Goal: Complete application form: Complete application form

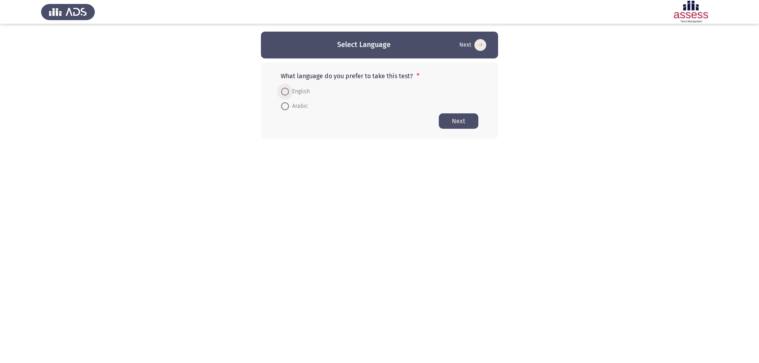
click at [291, 92] on span "English" at bounding box center [299, 91] width 21 height 9
click at [289, 92] on input "English" at bounding box center [285, 92] width 8 height 8
radio input "true"
click at [460, 117] on button "Next" at bounding box center [459, 120] width 40 height 15
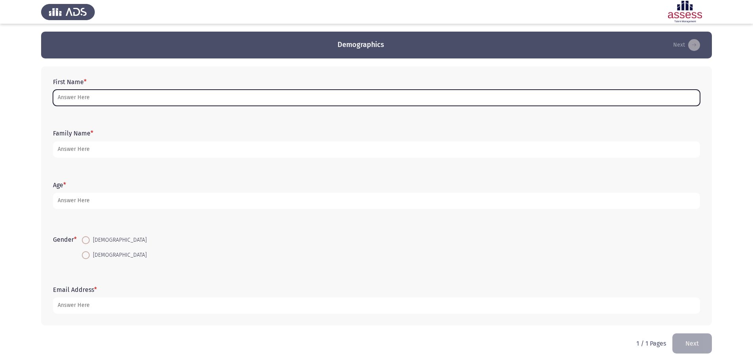
click at [77, 98] on input "First Name *" at bounding box center [376, 98] width 647 height 16
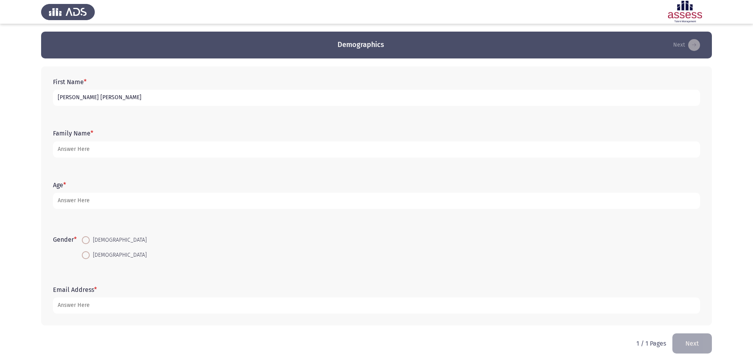
type input "[PERSON_NAME] [PERSON_NAME]"
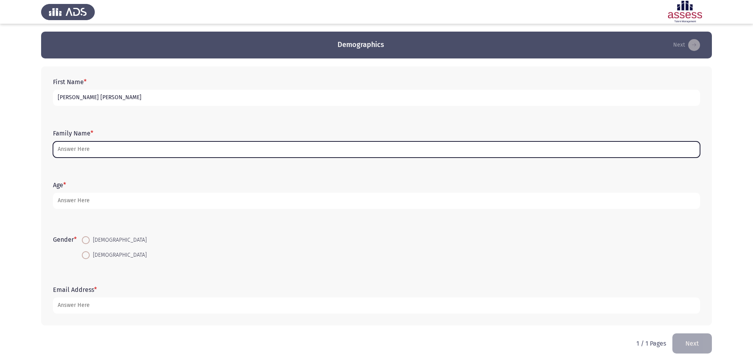
click at [86, 152] on input "Family Name *" at bounding box center [376, 149] width 647 height 16
click at [216, 148] on input "Family Name *" at bounding box center [376, 149] width 647 height 16
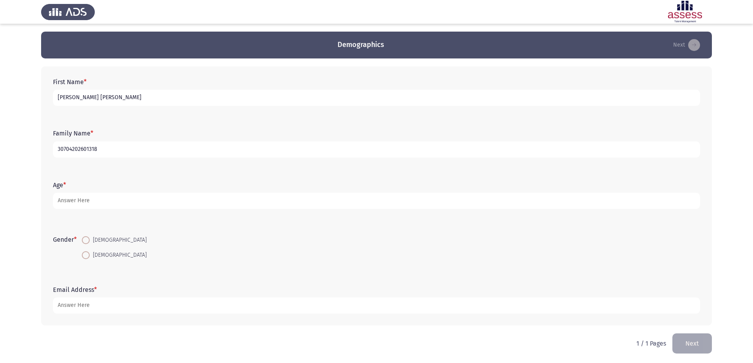
type input "30704202601318"
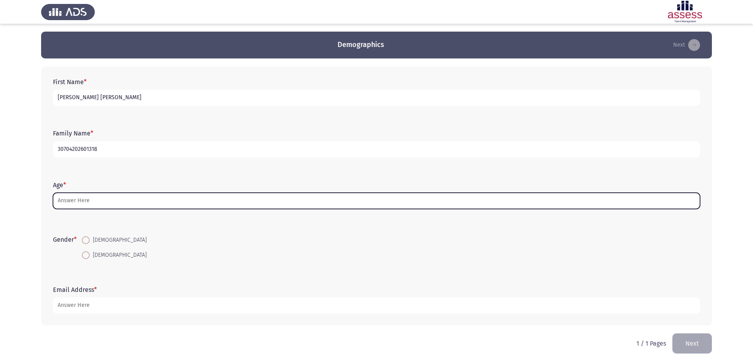
click at [207, 205] on input "Age *" at bounding box center [376, 201] width 647 height 16
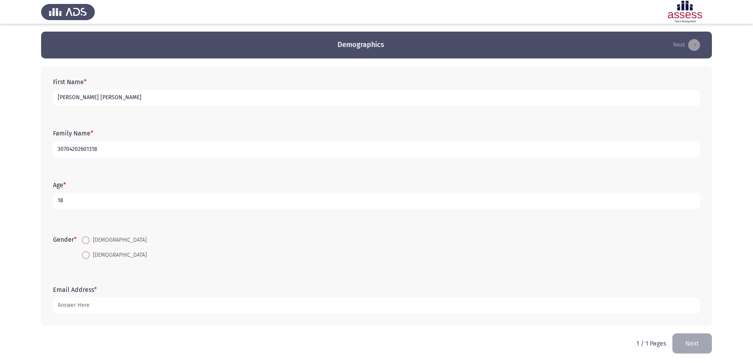
type input "18"
click at [91, 238] on span "[DEMOGRAPHIC_DATA]" at bounding box center [118, 239] width 57 height 9
click at [90, 238] on input "[DEMOGRAPHIC_DATA]" at bounding box center [86, 240] width 8 height 8
radio input "true"
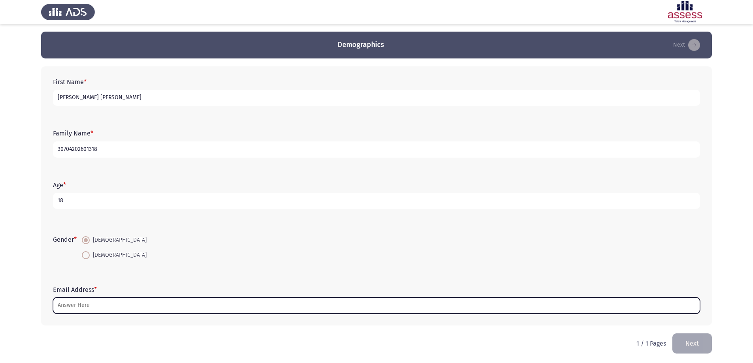
click at [182, 305] on input "Email Address *" at bounding box center [376, 306] width 647 height 16
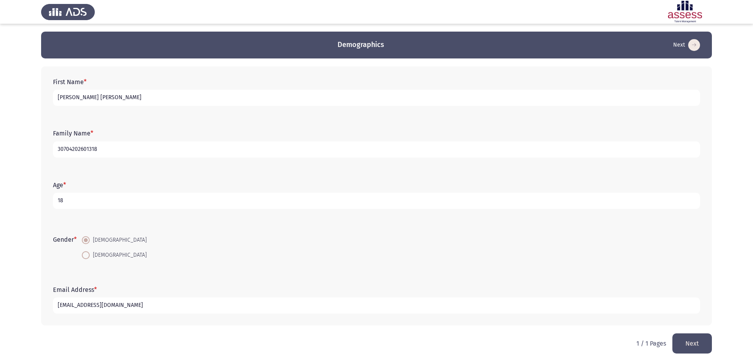
type input "[EMAIL_ADDRESS][DOMAIN_NAME]"
click at [693, 343] on button "Next" at bounding box center [692, 343] width 40 height 20
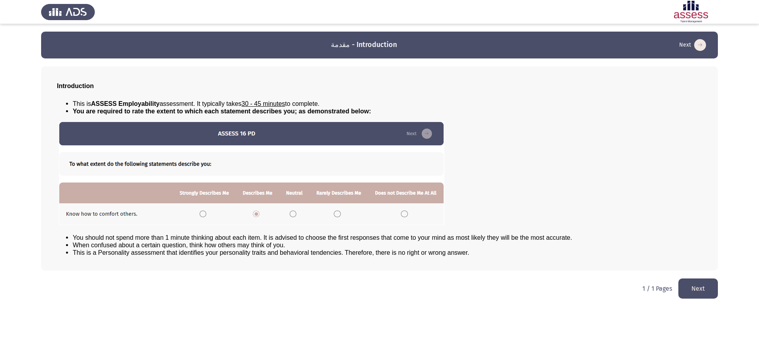
click at [712, 288] on button "Next" at bounding box center [698, 289] width 40 height 20
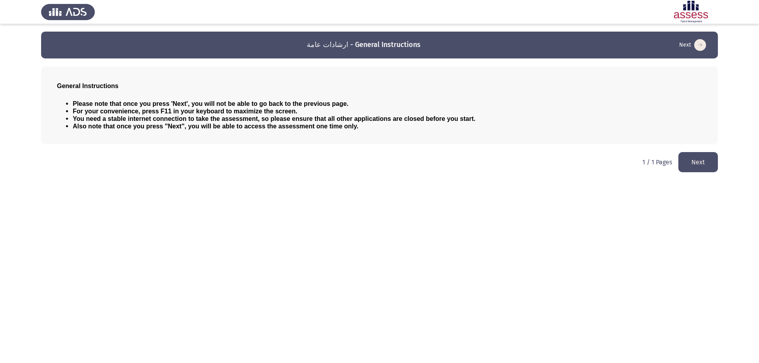
click at [691, 180] on html "ارشادات عامة - General Instructions Next General Instructions Please note that …" at bounding box center [379, 90] width 759 height 180
drag, startPoint x: 685, startPoint y: 147, endPoint x: 685, endPoint y: 152, distance: 4.7
click at [685, 152] on html "ارشادات عامة - General Instructions Next General Instructions Please note that …" at bounding box center [379, 90] width 759 height 180
click at [699, 47] on icon "load next page" at bounding box center [700, 45] width 12 height 12
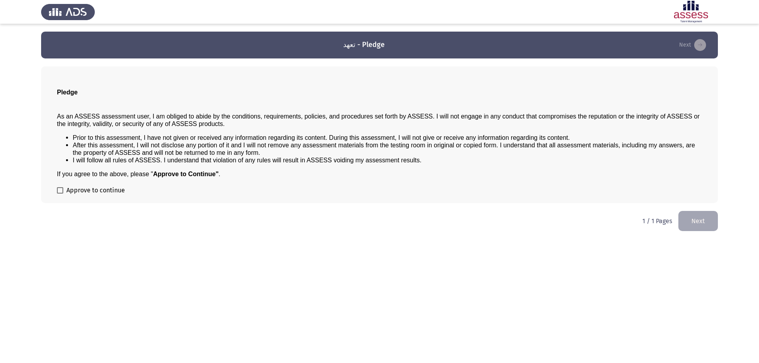
click at [701, 45] on icon "load next page" at bounding box center [700, 45] width 12 height 12
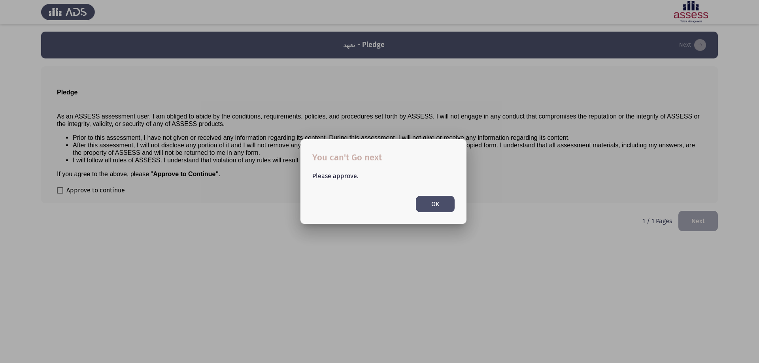
drag, startPoint x: 428, startPoint y: 202, endPoint x: 388, endPoint y: 204, distance: 39.2
click at [419, 202] on button "OK" at bounding box center [435, 204] width 39 height 16
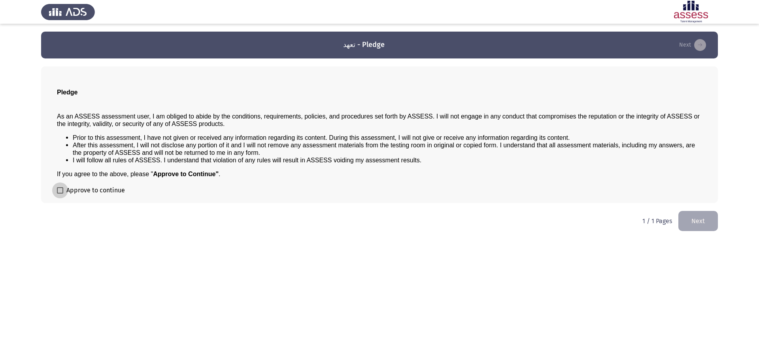
click at [60, 188] on span at bounding box center [60, 190] width 6 height 6
click at [60, 194] on input "Approve to continue" at bounding box center [60, 194] width 0 height 0
checkbox input "true"
click at [701, 43] on icon "load next page" at bounding box center [700, 45] width 12 height 12
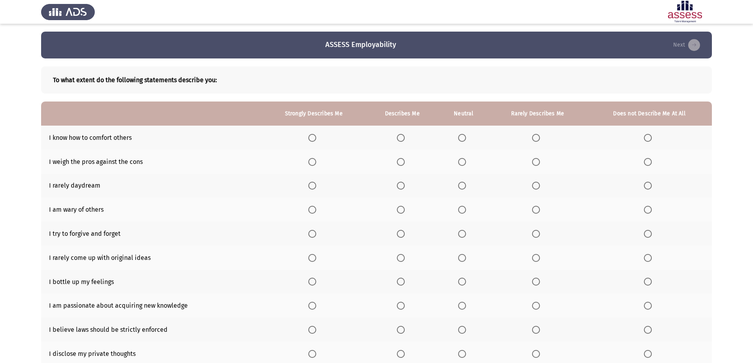
drag, startPoint x: 689, startPoint y: 149, endPoint x: 699, endPoint y: 107, distance: 42.6
click at [699, 107] on table "Strongly Describes Me Describes Me Neutral Rarely Describes Me Does not Describ…" at bounding box center [376, 234] width 670 height 264
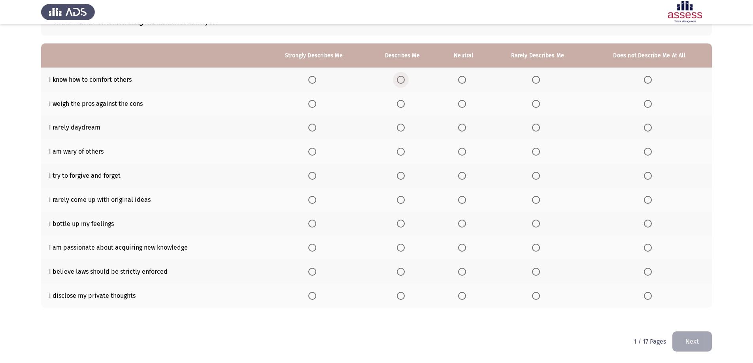
click at [401, 82] on span "Select an option" at bounding box center [401, 80] width 8 height 8
click at [401, 82] on input "Select an option" at bounding box center [401, 80] width 8 height 8
click at [314, 82] on span "Select an option" at bounding box center [312, 80] width 8 height 8
click at [314, 82] on input "Select an option" at bounding box center [312, 80] width 8 height 8
click at [461, 107] on span "Select an option" at bounding box center [462, 104] width 8 height 8
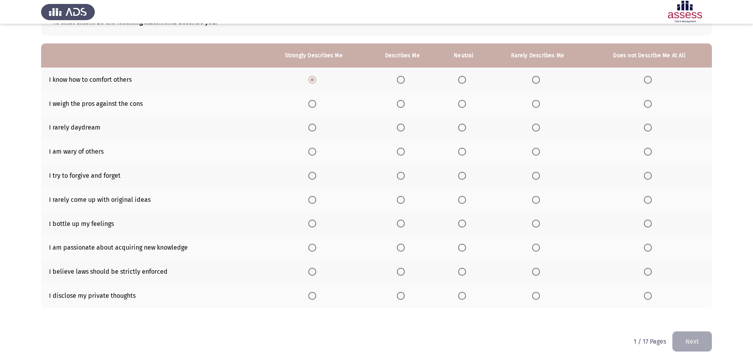
click at [461, 107] on input "Select an option" at bounding box center [462, 104] width 8 height 8
click at [461, 131] on span "Select an option" at bounding box center [462, 128] width 8 height 8
click at [461, 131] on input "Select an option" at bounding box center [462, 128] width 8 height 8
click at [311, 149] on span "Select an option" at bounding box center [312, 152] width 8 height 8
click at [311, 149] on input "Select an option" at bounding box center [312, 152] width 8 height 8
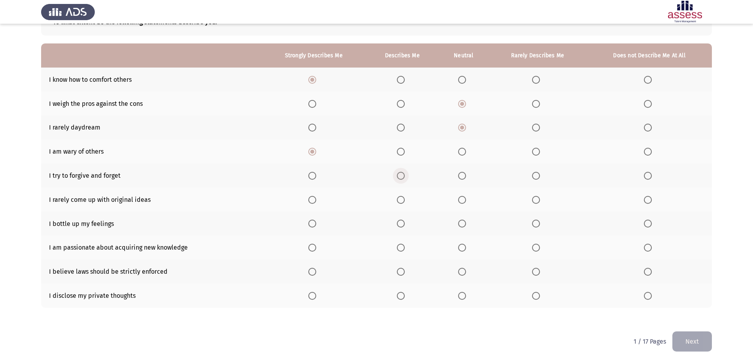
click at [401, 172] on span "Select an option" at bounding box center [401, 176] width 8 height 8
click at [401, 172] on input "Select an option" at bounding box center [401, 176] width 8 height 8
click at [534, 201] on span "Select an option" at bounding box center [536, 200] width 8 height 8
click at [534, 201] on input "Select an option" at bounding box center [536, 200] width 8 height 8
click at [311, 224] on span "Select an option" at bounding box center [312, 224] width 8 height 8
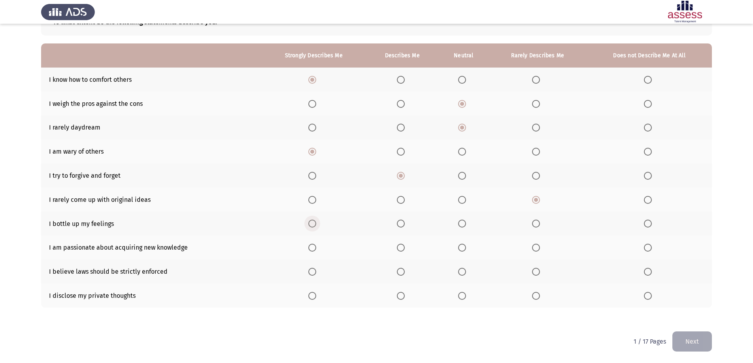
click at [311, 224] on input "Select an option" at bounding box center [312, 224] width 8 height 8
click at [310, 249] on span "Select an option" at bounding box center [312, 248] width 8 height 8
click at [310, 249] on input "Select an option" at bounding box center [312, 248] width 8 height 8
click at [646, 298] on span "Select an option" at bounding box center [648, 296] width 8 height 8
click at [646, 298] on input "Select an option" at bounding box center [648, 296] width 8 height 8
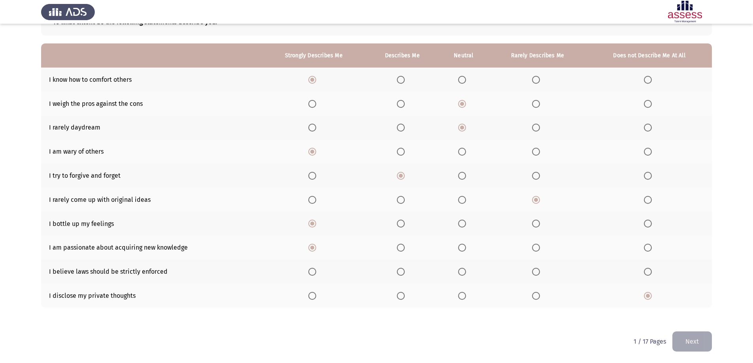
click at [404, 273] on span "Select an option" at bounding box center [401, 272] width 8 height 8
click at [404, 273] on input "Select an option" at bounding box center [401, 272] width 8 height 8
click at [696, 344] on button "Next" at bounding box center [692, 341] width 40 height 20
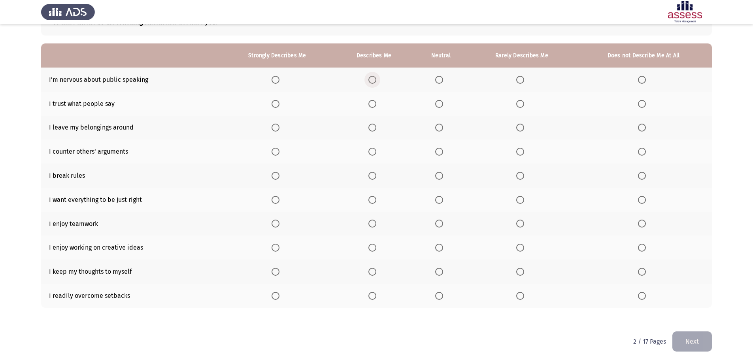
click at [370, 79] on span "Select an option" at bounding box center [372, 80] width 8 height 8
click at [370, 79] on input "Select an option" at bounding box center [372, 80] width 8 height 8
click at [438, 103] on span "Select an option" at bounding box center [439, 104] width 8 height 8
click at [438, 103] on input "Select an option" at bounding box center [439, 104] width 8 height 8
click at [520, 130] on span "Select an option" at bounding box center [520, 128] width 8 height 8
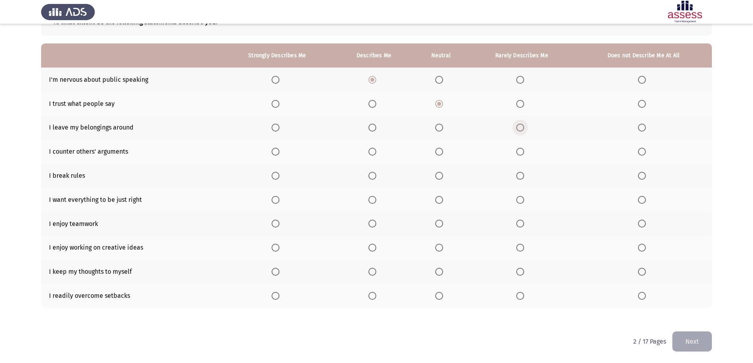
click at [520, 130] on input "Select an option" at bounding box center [520, 128] width 8 height 8
click at [440, 154] on span "Select an option" at bounding box center [439, 152] width 8 height 8
click at [440, 154] on input "Select an option" at bounding box center [439, 152] width 8 height 8
click at [643, 176] on span "Select an option" at bounding box center [642, 176] width 8 height 8
click at [643, 176] on input "Select an option" at bounding box center [642, 176] width 8 height 8
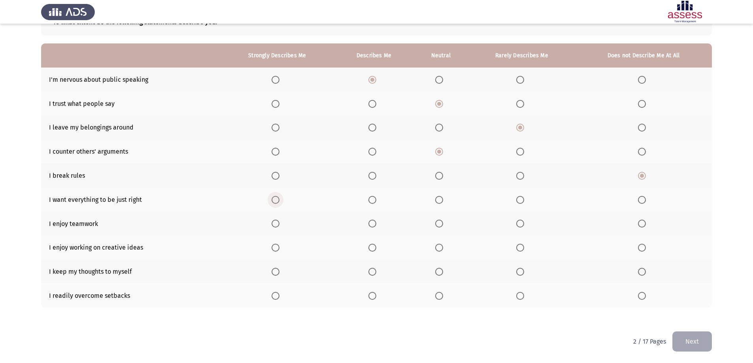
click at [281, 198] on label "Select an option" at bounding box center [276, 200] width 11 height 8
click at [279, 198] on input "Select an option" at bounding box center [275, 200] width 8 height 8
click at [443, 225] on span "Select an option" at bounding box center [439, 224] width 8 height 8
click at [443, 225] on input "Select an option" at bounding box center [439, 224] width 8 height 8
click at [279, 249] on span "Select an option" at bounding box center [275, 248] width 8 height 8
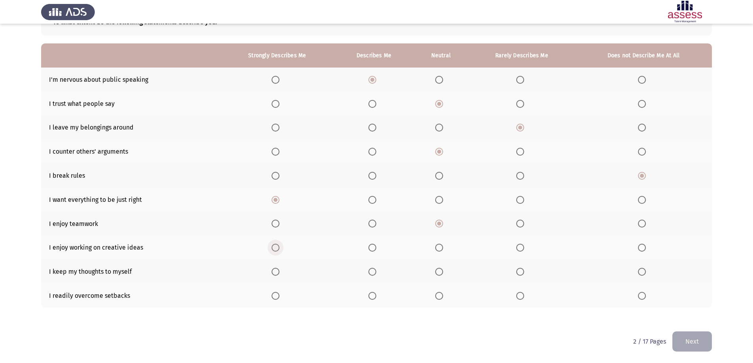
click at [279, 249] on input "Select an option" at bounding box center [275, 248] width 8 height 8
click at [277, 269] on span "Select an option" at bounding box center [275, 272] width 8 height 8
click at [277, 269] on input "Select an option" at bounding box center [275, 272] width 8 height 8
click at [272, 298] on th at bounding box center [277, 296] width 115 height 24
click at [275, 294] on span "Select an option" at bounding box center [275, 296] width 8 height 8
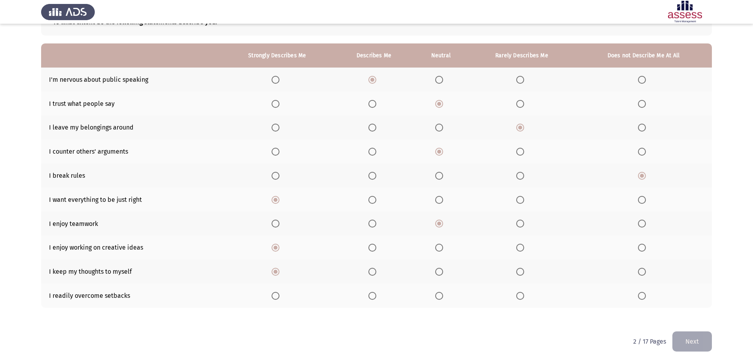
click at [275, 294] on input "Select an option" at bounding box center [275, 296] width 8 height 8
drag, startPoint x: 664, startPoint y: 324, endPoint x: 664, endPoint y: 334, distance: 9.9
click at [664, 325] on div "To what extent do the following statements describe you: Strongly Describes Me …" at bounding box center [376, 165] width 670 height 331
click at [689, 343] on button "Next" at bounding box center [692, 341] width 40 height 20
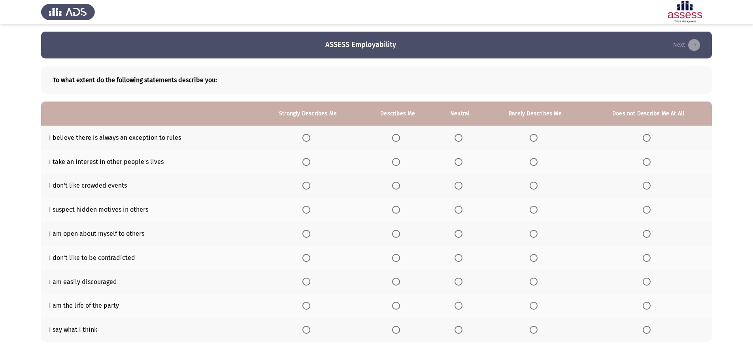
scroll to position [34, 0]
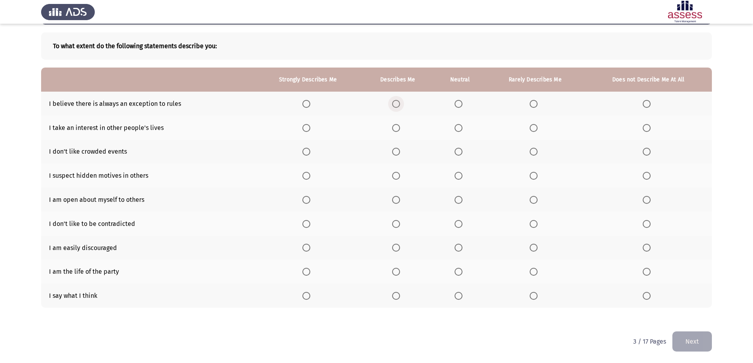
click at [397, 107] on span "Select an option" at bounding box center [396, 104] width 8 height 8
click at [397, 107] on input "Select an option" at bounding box center [396, 104] width 8 height 8
click at [456, 130] on span "Select an option" at bounding box center [458, 128] width 8 height 8
click at [456, 130] on input "Select an option" at bounding box center [458, 128] width 8 height 8
click at [395, 155] on span "Select an option" at bounding box center [396, 152] width 8 height 8
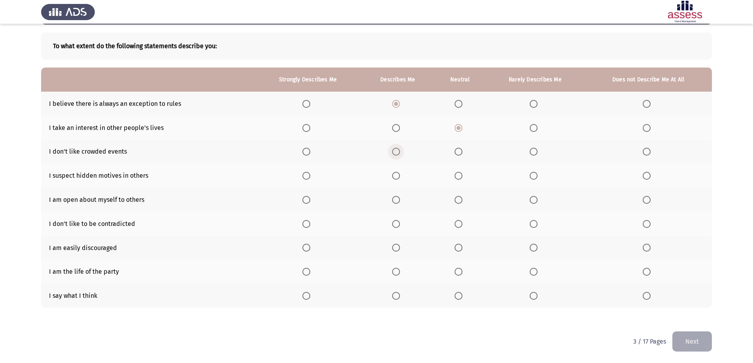
click at [395, 155] on input "Select an option" at bounding box center [396, 152] width 8 height 8
click at [460, 178] on span "Select an option" at bounding box center [458, 176] width 8 height 8
click at [460, 178] on input "Select an option" at bounding box center [458, 176] width 8 height 8
click at [302, 203] on th at bounding box center [308, 200] width 106 height 24
click at [305, 200] on span "Select an option" at bounding box center [306, 200] width 8 height 8
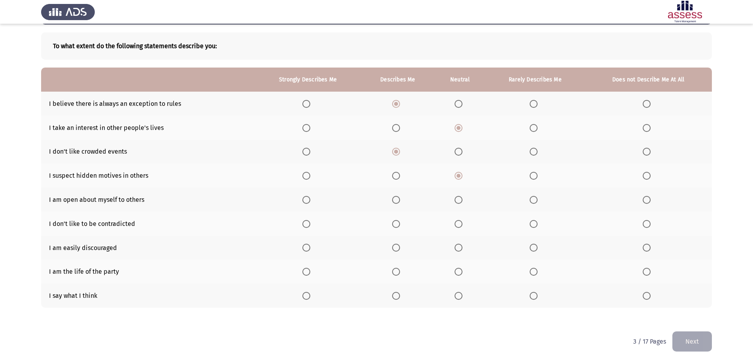
click at [305, 200] on input "Select an option" at bounding box center [306, 200] width 8 height 8
click at [393, 225] on span "Select an option" at bounding box center [396, 224] width 8 height 8
click at [393, 225] on input "Select an option" at bounding box center [396, 224] width 8 height 8
click at [646, 248] on span "Select an option" at bounding box center [646, 248] width 0 height 0
click at [646, 248] on input "Select an option" at bounding box center [646, 248] width 8 height 8
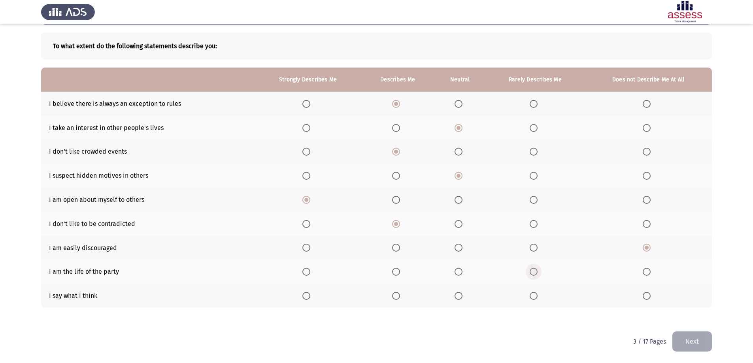
click at [533, 273] on span "Select an option" at bounding box center [533, 272] width 8 height 8
click at [533, 273] on input "Select an option" at bounding box center [533, 272] width 8 height 8
click at [397, 296] on span "Select an option" at bounding box center [396, 296] width 8 height 8
click at [397, 296] on input "Select an option" at bounding box center [396, 296] width 8 height 8
click at [692, 341] on button "Next" at bounding box center [692, 341] width 40 height 20
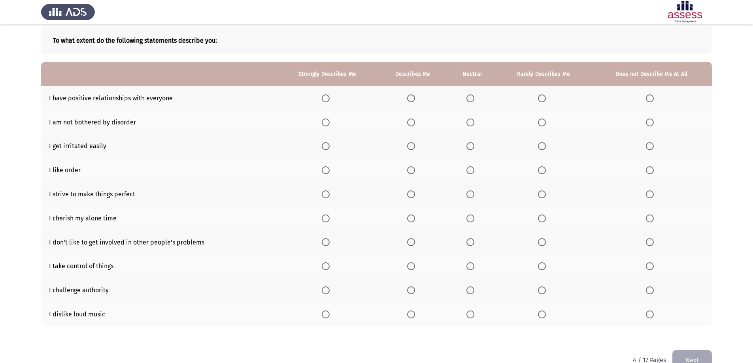
scroll to position [58, 0]
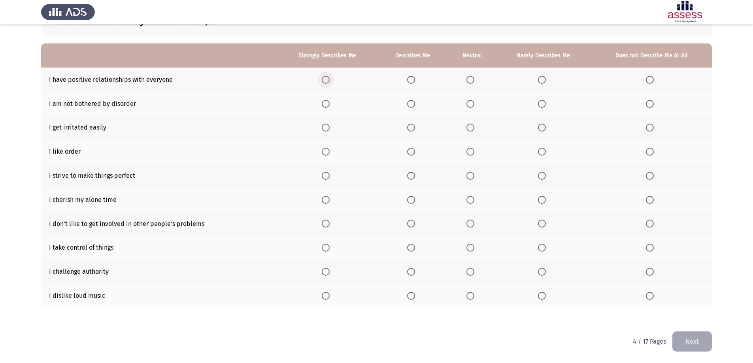
click at [329, 80] on span "Select an option" at bounding box center [326, 80] width 8 height 8
click at [329, 80] on input "Select an option" at bounding box center [326, 80] width 8 height 8
click at [540, 107] on span "Select an option" at bounding box center [542, 104] width 8 height 8
click at [540, 107] on input "Select an option" at bounding box center [542, 104] width 8 height 8
click at [542, 128] on span "Select an option" at bounding box center [542, 128] width 8 height 8
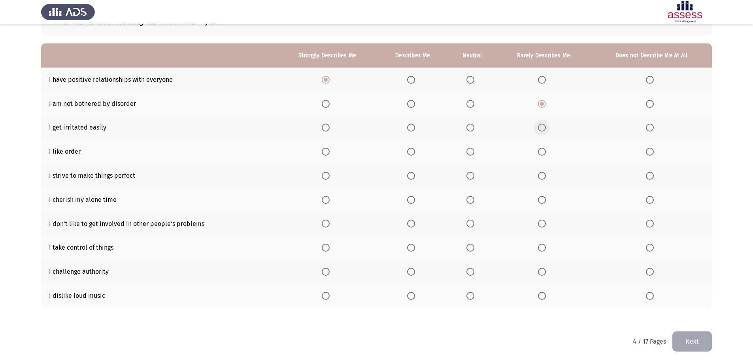
click at [542, 128] on input "Select an option" at bounding box center [542, 128] width 8 height 8
click at [323, 150] on span "Select an option" at bounding box center [326, 152] width 8 height 8
click at [323, 150] on input "Select an option" at bounding box center [326, 152] width 8 height 8
click at [324, 176] on span "Select an option" at bounding box center [326, 176] width 8 height 8
click at [324, 176] on input "Select an option" at bounding box center [326, 176] width 8 height 8
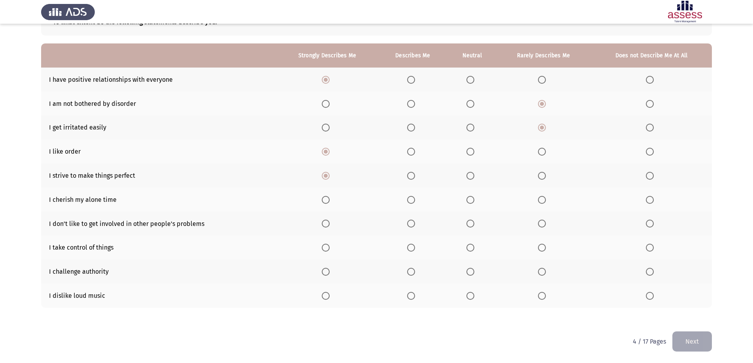
click at [328, 199] on span "Select an option" at bounding box center [326, 200] width 8 height 8
click at [328, 199] on input "Select an option" at bounding box center [326, 200] width 8 height 8
click at [409, 198] on span "Select an option" at bounding box center [411, 200] width 8 height 8
click at [409, 198] on input "Select an option" at bounding box center [411, 200] width 8 height 8
click at [411, 297] on span "Select an option" at bounding box center [411, 296] width 8 height 8
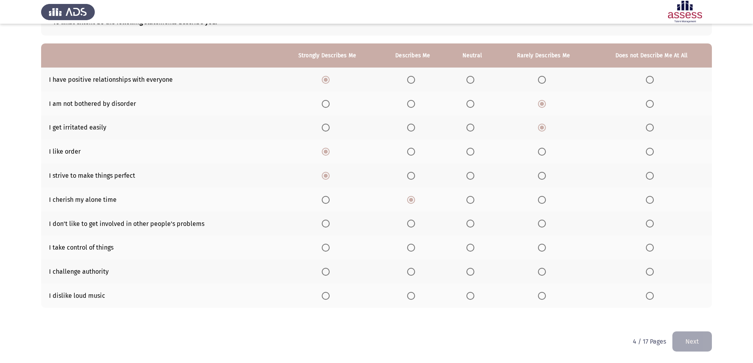
click at [411, 297] on input "Select an option" at bounding box center [411, 296] width 8 height 8
click at [649, 273] on span "Select an option" at bounding box center [650, 272] width 8 height 8
click at [649, 273] on input "Select an option" at bounding box center [650, 272] width 8 height 8
click at [406, 245] on th at bounding box center [413, 247] width 70 height 24
click at [410, 247] on span "Select an option" at bounding box center [411, 248] width 8 height 8
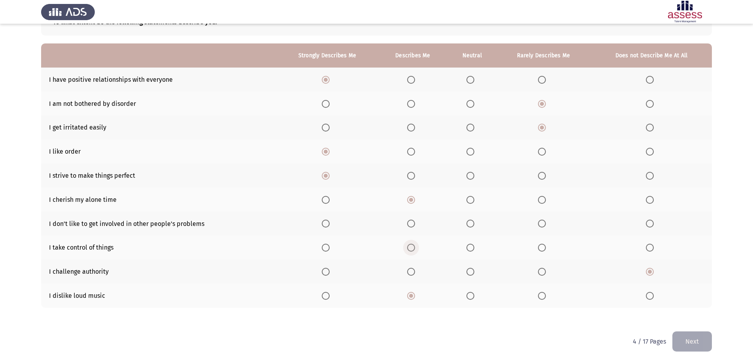
click at [410, 247] on input "Select an option" at bounding box center [411, 248] width 8 height 8
click at [326, 222] on span "Select an option" at bounding box center [326, 224] width 8 height 8
click at [326, 222] on input "Select an option" at bounding box center [326, 224] width 8 height 8
click at [329, 203] on span "Select an option" at bounding box center [326, 200] width 8 height 8
click at [329, 203] on input "Select an option" at bounding box center [326, 200] width 8 height 8
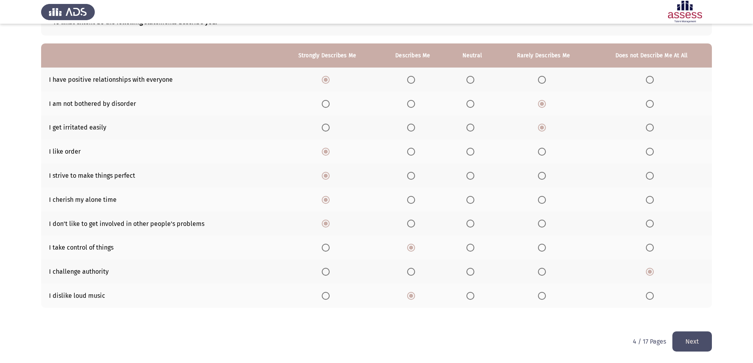
click at [678, 345] on button "Next" at bounding box center [692, 341] width 40 height 20
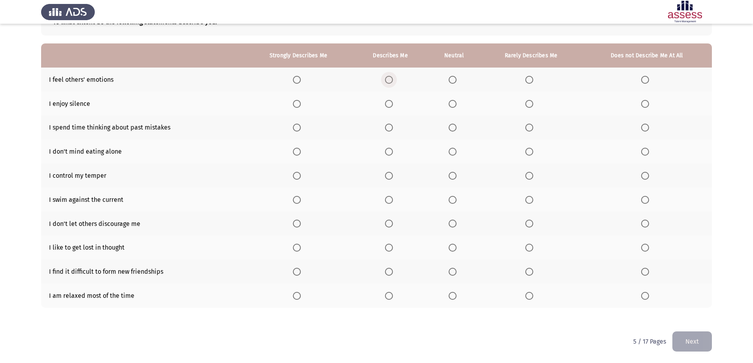
click at [388, 79] on span "Select an option" at bounding box center [389, 80] width 8 height 8
click at [388, 79] on input "Select an option" at bounding box center [389, 80] width 8 height 8
click at [451, 106] on span "Select an option" at bounding box center [452, 104] width 8 height 8
click at [451, 106] on input "Select an option" at bounding box center [452, 104] width 8 height 8
click at [531, 129] on span "Select an option" at bounding box center [529, 128] width 8 height 8
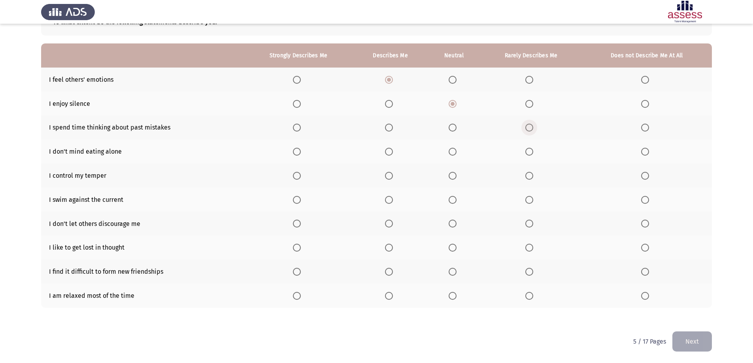
click at [531, 129] on input "Select an option" at bounding box center [529, 128] width 8 height 8
click at [452, 154] on span "Select an option" at bounding box center [452, 152] width 8 height 8
click at [452, 154] on input "Select an option" at bounding box center [452, 152] width 8 height 8
click at [301, 175] on span "Select an option" at bounding box center [297, 176] width 8 height 8
click at [301, 175] on input "Select an option" at bounding box center [297, 176] width 8 height 8
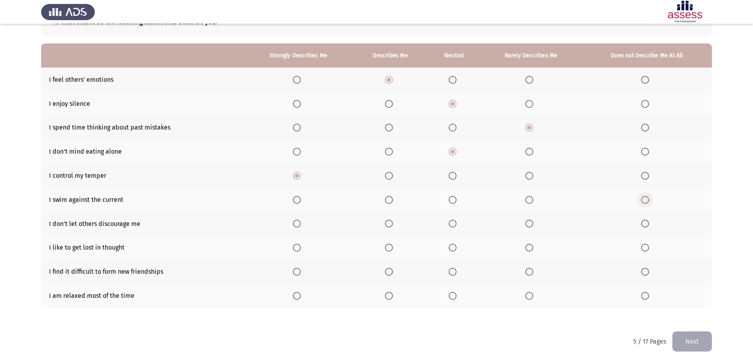
click at [646, 199] on span "Select an option" at bounding box center [645, 200] width 8 height 8
click at [646, 199] on input "Select an option" at bounding box center [645, 200] width 8 height 8
click at [297, 294] on span "Select an option" at bounding box center [297, 296] width 8 height 8
click at [297, 294] on input "Select an option" at bounding box center [297, 296] width 8 height 8
click at [646, 269] on span "Select an option" at bounding box center [645, 272] width 8 height 8
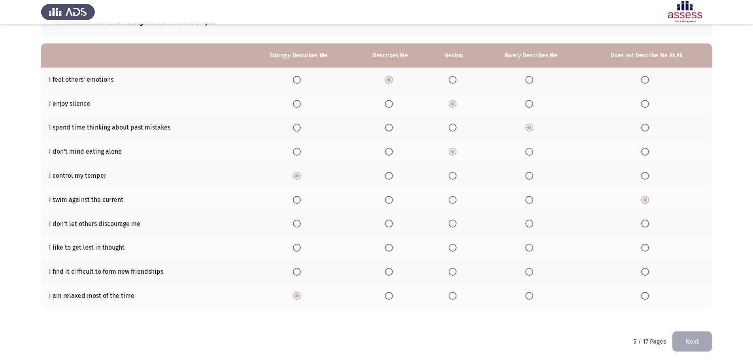
click at [646, 269] on input "Select an option" at bounding box center [645, 272] width 8 height 8
click at [388, 250] on span "Select an option" at bounding box center [389, 248] width 8 height 8
click at [388, 250] on input "Select an option" at bounding box center [389, 248] width 8 height 8
click at [388, 226] on span "Select an option" at bounding box center [389, 224] width 8 height 8
click at [388, 226] on input "Select an option" at bounding box center [389, 224] width 8 height 8
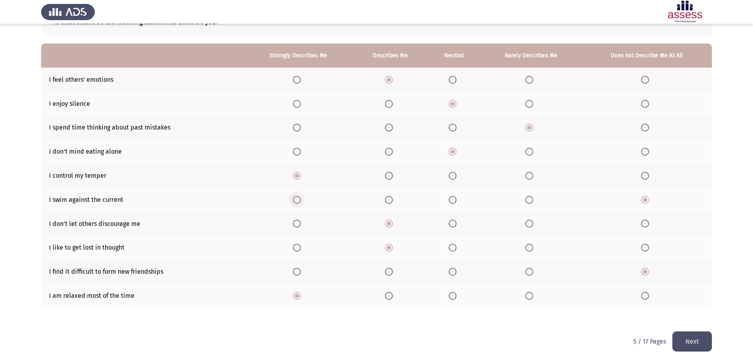
click at [299, 199] on span "Select an option" at bounding box center [297, 200] width 8 height 8
click at [299, 199] on input "Select an option" at bounding box center [297, 200] width 8 height 8
click at [646, 200] on span "Select an option" at bounding box center [645, 200] width 8 height 8
click at [646, 200] on input "Select an option" at bounding box center [645, 200] width 8 height 8
click at [700, 343] on button "Next" at bounding box center [692, 341] width 40 height 20
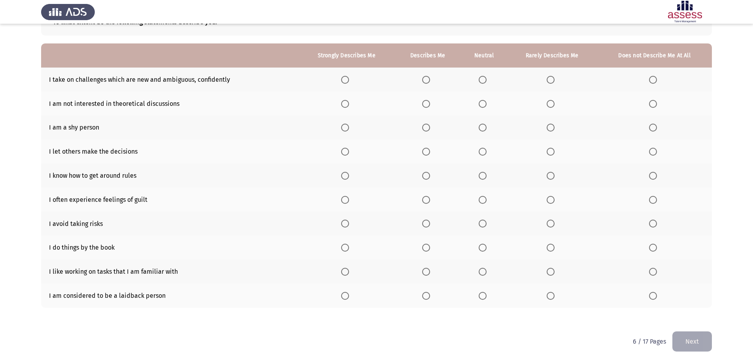
click at [345, 79] on span "Select an option" at bounding box center [345, 80] width 8 height 8
click at [345, 79] on input "Select an option" at bounding box center [345, 80] width 8 height 8
click at [430, 104] on span "Select an option" at bounding box center [426, 104] width 8 height 8
click at [430, 104] on input "Select an option" at bounding box center [426, 104] width 8 height 8
click at [547, 126] on span "Select an option" at bounding box center [550, 128] width 8 height 8
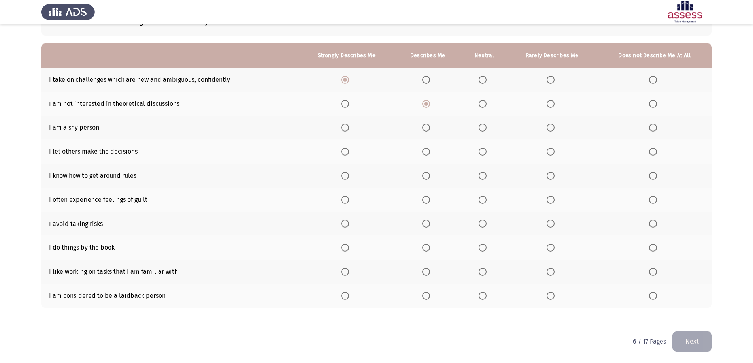
click at [547, 126] on input "Select an option" at bounding box center [550, 128] width 8 height 8
click at [551, 154] on span "Select an option" at bounding box center [550, 152] width 8 height 8
click at [551, 154] on input "Select an option" at bounding box center [550, 152] width 8 height 8
click at [425, 175] on span "Select an option" at bounding box center [426, 176] width 8 height 8
click at [425, 175] on input "Select an option" at bounding box center [426, 176] width 8 height 8
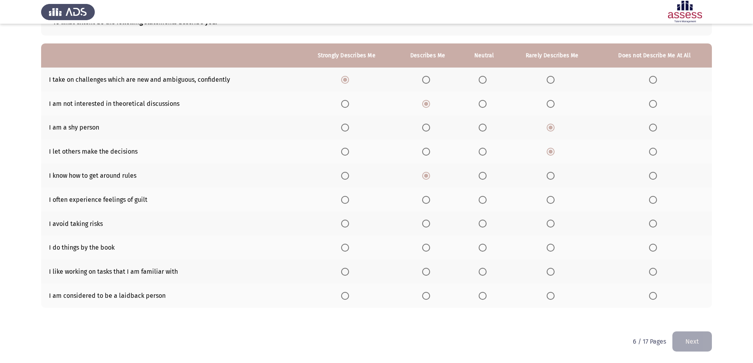
click at [481, 199] on span "Select an option" at bounding box center [482, 200] width 8 height 8
click at [481, 199] on input "Select an option" at bounding box center [482, 200] width 8 height 8
click at [430, 224] on span "Select an option" at bounding box center [426, 224] width 8 height 8
click at [430, 224] on input "Select an option" at bounding box center [426, 224] width 8 height 8
click at [344, 246] on span "Select an option" at bounding box center [345, 248] width 8 height 8
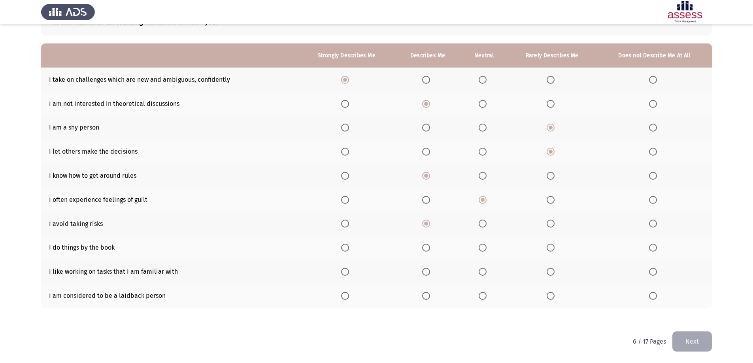
click at [344, 246] on input "Select an option" at bounding box center [345, 248] width 8 height 8
click at [347, 268] on span "Select an option" at bounding box center [345, 272] width 8 height 8
click at [347, 268] on input "Select an option" at bounding box center [345, 272] width 8 height 8
click at [480, 295] on span "Select an option" at bounding box center [482, 296] width 8 height 8
click at [480, 295] on input "Select an option" at bounding box center [482, 296] width 8 height 8
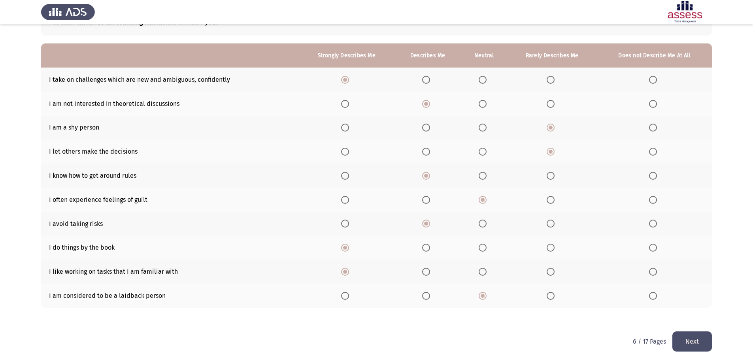
click at [704, 337] on button "Next" at bounding box center [692, 341] width 40 height 20
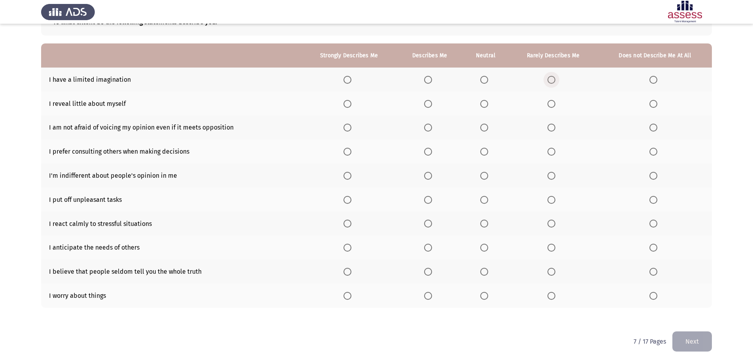
click at [552, 81] on span "Select an option" at bounding box center [551, 80] width 8 height 8
click at [552, 81] on input "Select an option" at bounding box center [551, 80] width 8 height 8
click at [550, 101] on span "Select an option" at bounding box center [551, 104] width 8 height 8
click at [550, 101] on input "Select an option" at bounding box center [551, 104] width 8 height 8
click at [430, 130] on span "Select an option" at bounding box center [428, 128] width 8 height 8
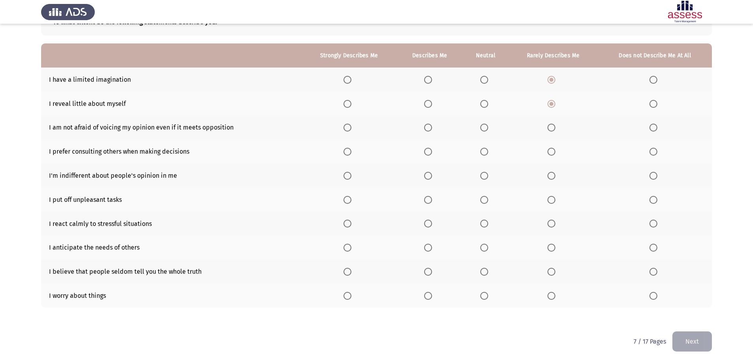
click at [430, 130] on input "Select an option" at bounding box center [428, 128] width 8 height 8
click at [553, 151] on span "Select an option" at bounding box center [551, 152] width 8 height 8
click at [553, 151] on input "Select an option" at bounding box center [551, 152] width 8 height 8
click at [653, 176] on span "Select an option" at bounding box center [653, 176] width 0 height 0
click at [653, 175] on input "Select an option" at bounding box center [653, 176] width 8 height 8
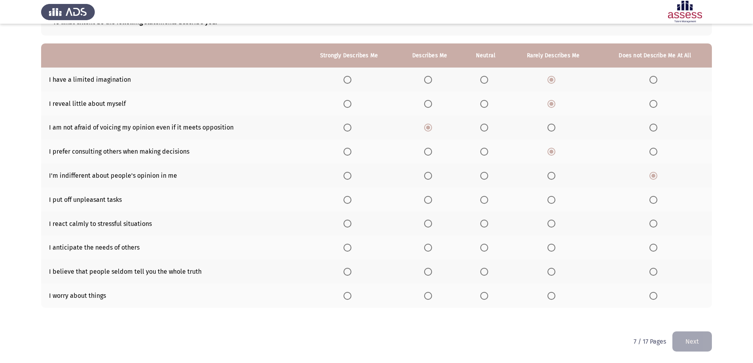
click at [483, 202] on span "Select an option" at bounding box center [484, 200] width 8 height 8
click at [483, 202] on input "Select an option" at bounding box center [484, 200] width 8 height 8
click at [428, 224] on span "Select an option" at bounding box center [428, 224] width 8 height 8
click at [428, 224] on input "Select an option" at bounding box center [428, 224] width 8 height 8
click at [429, 247] on span "Select an option" at bounding box center [428, 248] width 8 height 8
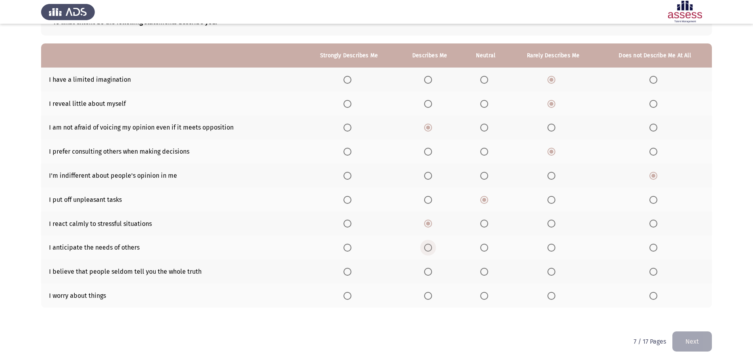
click at [429, 247] on input "Select an option" at bounding box center [428, 248] width 8 height 8
click at [554, 274] on span "Select an option" at bounding box center [551, 272] width 8 height 8
click at [554, 274] on input "Select an option" at bounding box center [551, 272] width 8 height 8
click at [651, 295] on span "Select an option" at bounding box center [653, 296] width 8 height 8
click at [651, 295] on input "Select an option" at bounding box center [653, 296] width 8 height 8
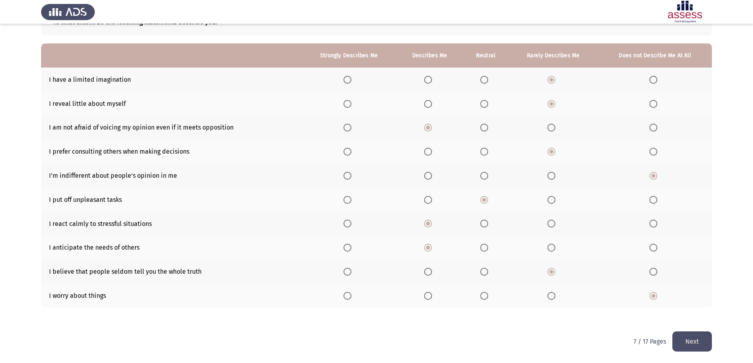
click at [683, 341] on button "Next" at bounding box center [692, 341] width 40 height 20
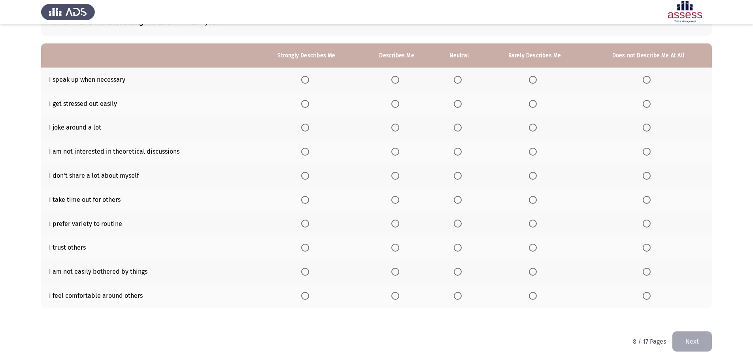
click at [398, 79] on span "Select an option" at bounding box center [395, 80] width 8 height 8
click at [398, 79] on input "Select an option" at bounding box center [395, 80] width 8 height 8
click at [534, 105] on span "Select an option" at bounding box center [533, 104] width 8 height 8
click at [534, 105] on input "Select an option" at bounding box center [533, 104] width 8 height 8
click at [535, 127] on span "Select an option" at bounding box center [533, 128] width 8 height 8
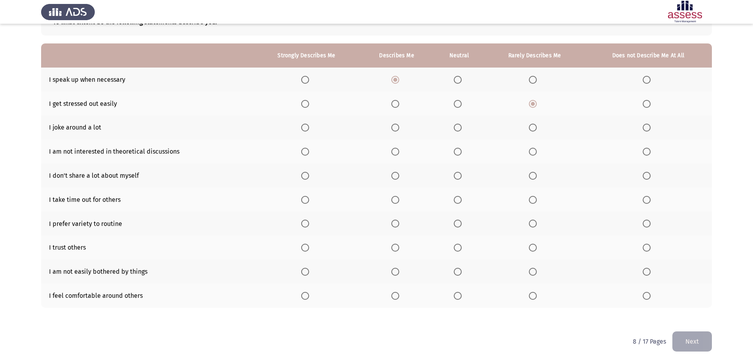
click at [535, 127] on input "Select an option" at bounding box center [533, 128] width 8 height 8
click at [456, 152] on span "Select an option" at bounding box center [458, 152] width 8 height 8
click at [456, 152] on input "Select an option" at bounding box center [458, 152] width 8 height 8
click at [644, 175] on span "Select an option" at bounding box center [646, 176] width 8 height 8
click at [644, 175] on input "Select an option" at bounding box center [646, 176] width 8 height 8
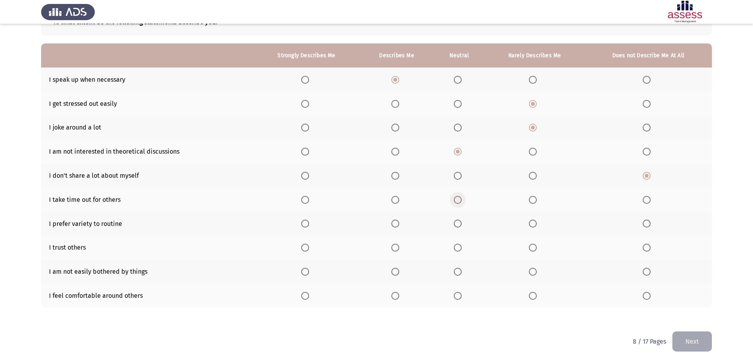
click at [455, 203] on span "Select an option" at bounding box center [458, 200] width 8 height 8
click at [455, 203] on input "Select an option" at bounding box center [458, 200] width 8 height 8
click at [456, 223] on span "Select an option" at bounding box center [458, 224] width 8 height 8
click at [456, 223] on input "Select an option" at bounding box center [458, 224] width 8 height 8
click at [535, 251] on span "Select an option" at bounding box center [533, 248] width 8 height 8
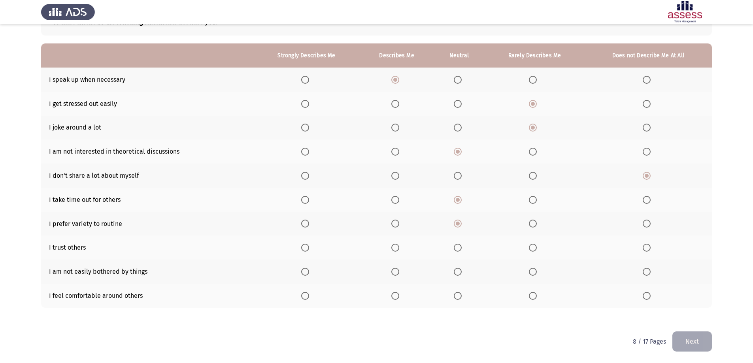
click at [535, 251] on input "Select an option" at bounding box center [533, 248] width 8 height 8
click at [396, 274] on span "Select an option" at bounding box center [395, 272] width 8 height 8
click at [396, 274] on input "Select an option" at bounding box center [395, 272] width 8 height 8
click at [458, 297] on span "Select an option" at bounding box center [458, 296] width 8 height 8
click at [458, 297] on input "Select an option" at bounding box center [458, 296] width 8 height 8
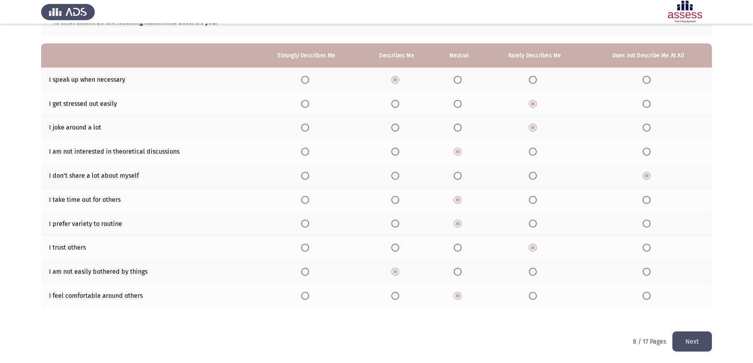
drag, startPoint x: 680, startPoint y: 332, endPoint x: 674, endPoint y: 332, distance: 5.9
click at [680, 333] on button "Next" at bounding box center [692, 341] width 40 height 20
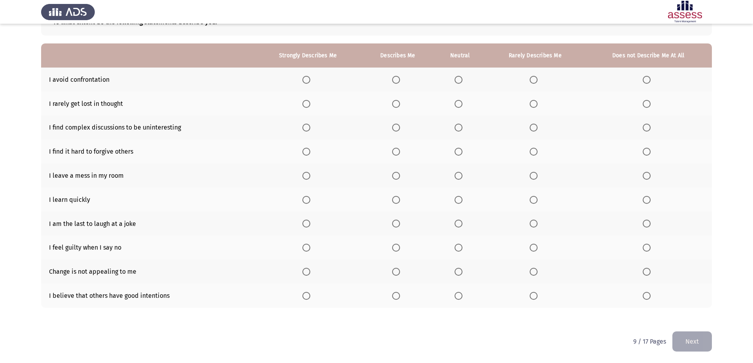
click at [536, 81] on span "Select an option" at bounding box center [533, 80] width 8 height 8
click at [536, 81] on input "Select an option" at bounding box center [533, 80] width 8 height 8
click at [398, 102] on span "Select an option" at bounding box center [396, 104] width 8 height 8
click at [398, 102] on input "Select an option" at bounding box center [396, 104] width 8 height 8
click at [394, 151] on span "Select an option" at bounding box center [396, 152] width 8 height 8
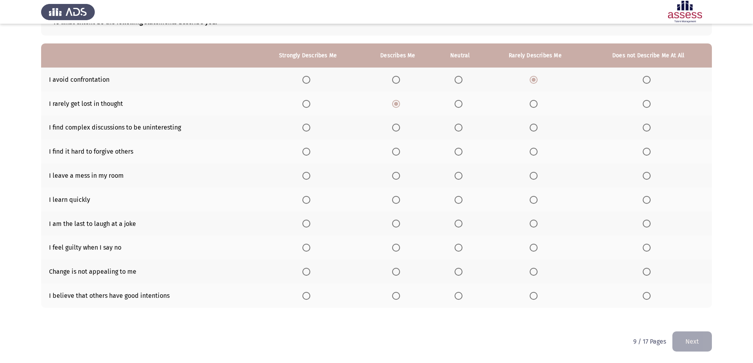
click at [394, 151] on input "Select an option" at bounding box center [396, 152] width 8 height 8
click at [457, 177] on span "Select an option" at bounding box center [458, 176] width 8 height 8
click at [457, 177] on input "Select an option" at bounding box center [458, 176] width 8 height 8
click at [648, 199] on span "Select an option" at bounding box center [646, 200] width 8 height 8
click at [648, 199] on input "Select an option" at bounding box center [646, 200] width 8 height 8
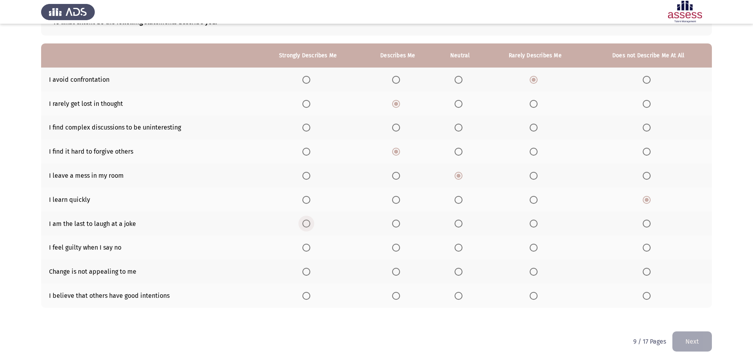
click at [307, 221] on span "Select an option" at bounding box center [306, 224] width 8 height 8
click at [307, 221] on input "Select an option" at bounding box center [306, 224] width 8 height 8
click at [460, 294] on span "Select an option" at bounding box center [458, 296] width 8 height 8
click at [460, 294] on input "Select an option" at bounding box center [458, 296] width 8 height 8
click at [457, 271] on span "Select an option" at bounding box center [458, 272] width 8 height 8
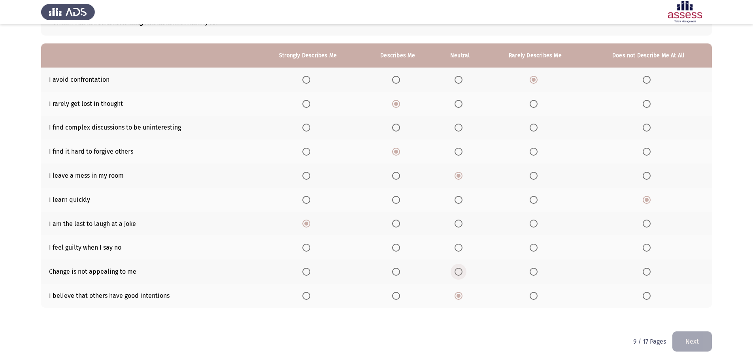
click at [457, 271] on input "Select an option" at bounding box center [458, 272] width 8 height 8
click at [460, 249] on span "Select an option" at bounding box center [458, 248] width 8 height 8
click at [460, 249] on input "Select an option" at bounding box center [458, 248] width 8 height 8
click at [460, 225] on span "Select an option" at bounding box center [458, 224] width 8 height 8
click at [460, 225] on input "Select an option" at bounding box center [458, 224] width 8 height 8
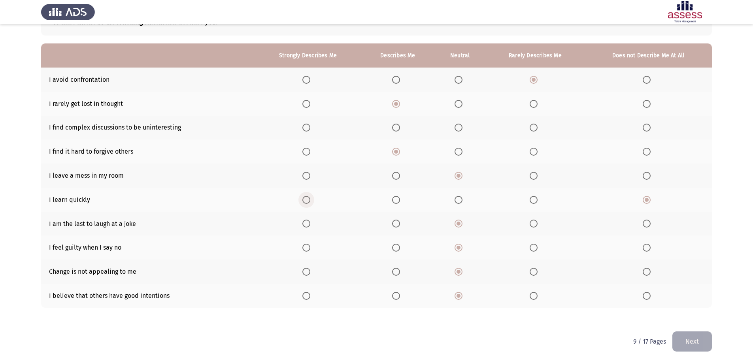
click at [310, 201] on span "Select an option" at bounding box center [306, 200] width 8 height 8
click at [310, 201] on input "Select an option" at bounding box center [306, 200] width 8 height 8
click at [695, 347] on button "Next" at bounding box center [692, 341] width 40 height 20
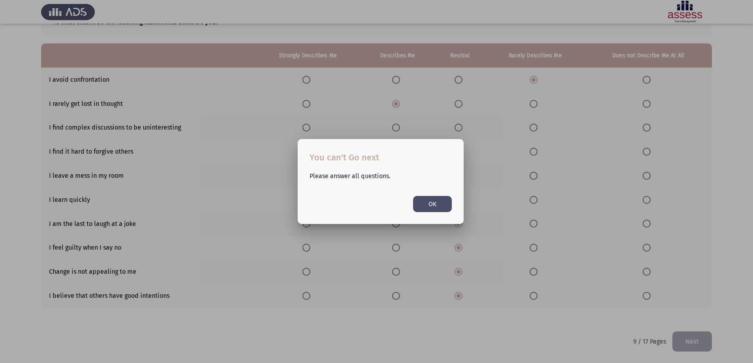
scroll to position [0, 0]
click at [441, 207] on button "OK" at bounding box center [432, 204] width 39 height 16
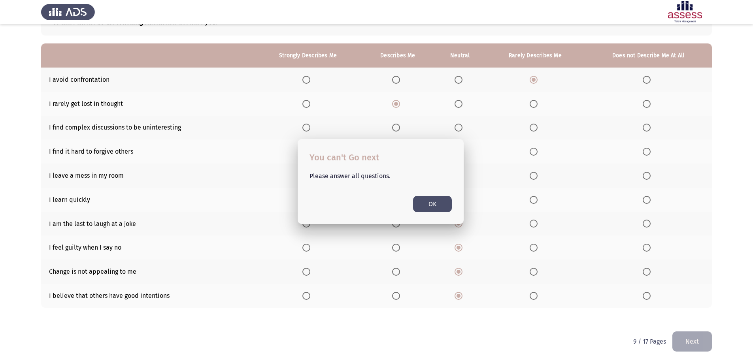
scroll to position [58, 0]
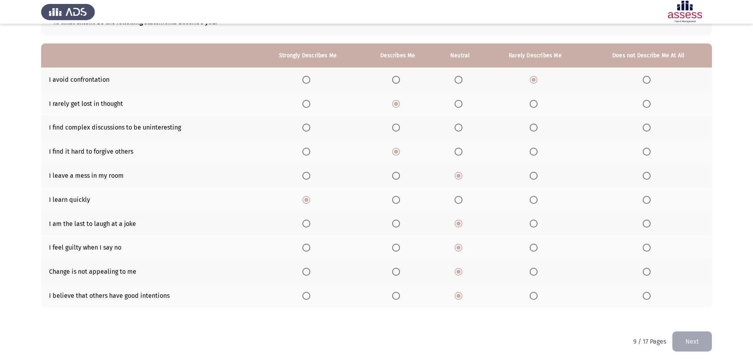
click at [696, 340] on button "Next" at bounding box center [692, 341] width 40 height 20
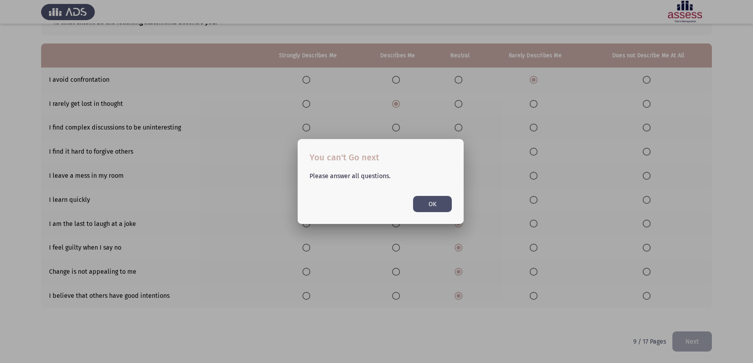
scroll to position [0, 0]
click at [443, 207] on button "OK" at bounding box center [432, 204] width 39 height 16
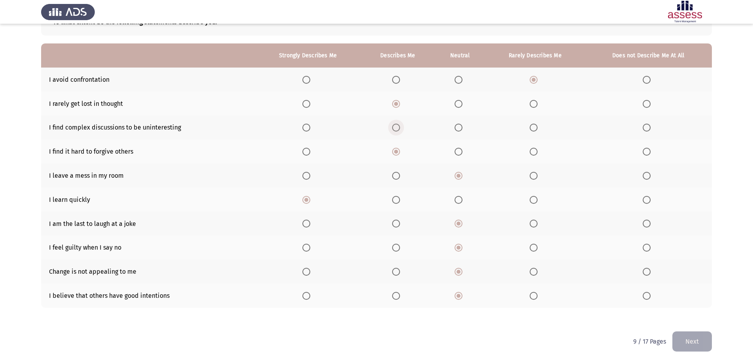
click at [397, 128] on span "Select an option" at bounding box center [396, 128] width 8 height 8
click at [397, 128] on input "Select an option" at bounding box center [396, 128] width 8 height 8
click at [684, 336] on button "Next" at bounding box center [692, 341] width 40 height 20
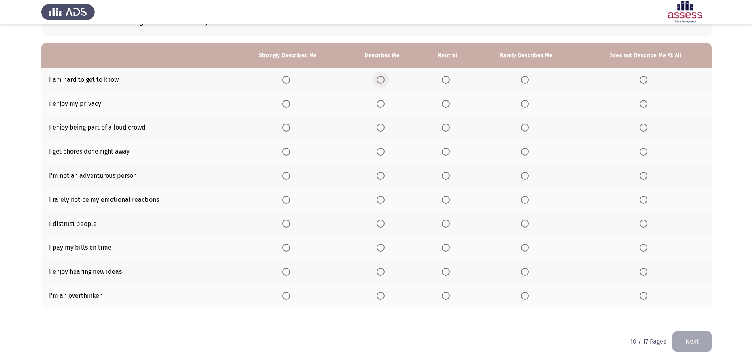
click at [382, 81] on span "Select an option" at bounding box center [381, 80] width 8 height 8
click at [382, 81] on input "Select an option" at bounding box center [381, 80] width 8 height 8
click at [284, 104] on span "Select an option" at bounding box center [286, 104] width 8 height 8
click at [284, 104] on input "Select an option" at bounding box center [286, 104] width 8 height 8
click at [448, 130] on span "Select an option" at bounding box center [446, 128] width 8 height 8
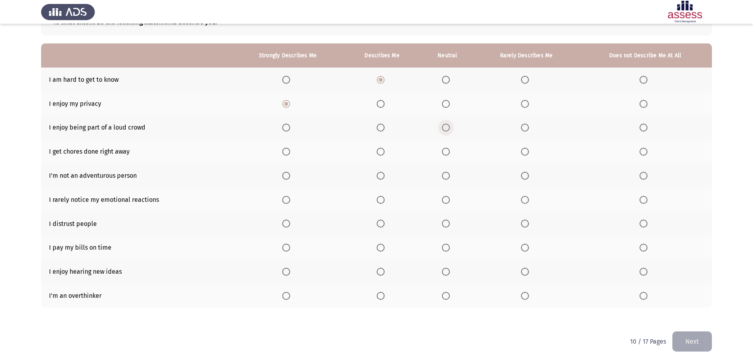
click at [448, 130] on input "Select an option" at bounding box center [446, 128] width 8 height 8
click at [380, 154] on span "Select an option" at bounding box center [381, 152] width 8 height 8
click at [380, 154] on input "Select an option" at bounding box center [381, 152] width 8 height 8
click at [523, 173] on span "Select an option" at bounding box center [525, 176] width 8 height 8
click at [523, 173] on input "Select an option" at bounding box center [525, 176] width 8 height 8
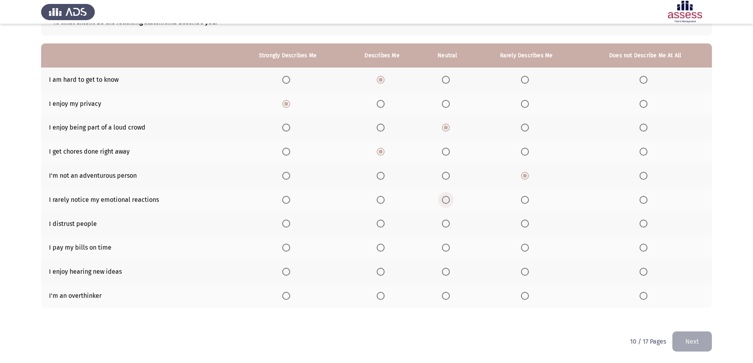
click at [450, 199] on label "Select an option" at bounding box center [447, 200] width 11 height 8
click at [450, 199] on input "Select an option" at bounding box center [446, 200] width 8 height 8
click at [525, 224] on span "Select an option" at bounding box center [525, 224] width 0 height 0
click at [524, 223] on input "Select an option" at bounding box center [525, 224] width 8 height 8
click at [381, 299] on span "Select an option" at bounding box center [381, 296] width 8 height 8
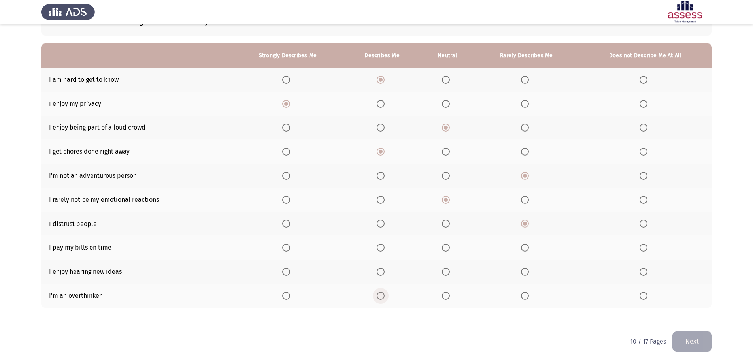
click at [381, 299] on input "Select an option" at bounding box center [381, 296] width 8 height 8
click at [286, 275] on span "Select an option" at bounding box center [286, 272] width 8 height 8
click at [286, 275] on input "Select an option" at bounding box center [286, 272] width 8 height 8
click at [289, 249] on span "Select an option" at bounding box center [286, 248] width 8 height 8
click at [289, 249] on input "Select an option" at bounding box center [286, 248] width 8 height 8
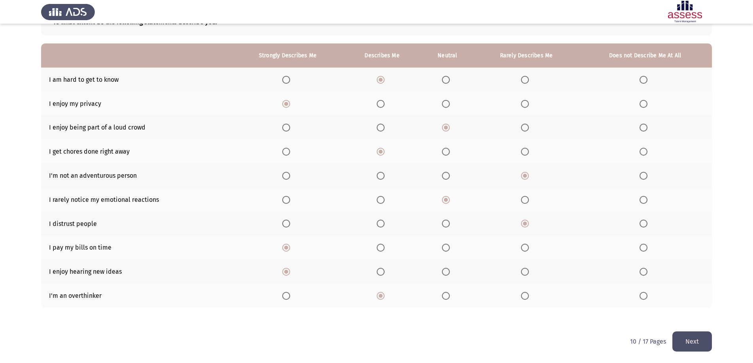
click at [684, 347] on button "Next" at bounding box center [692, 341] width 40 height 20
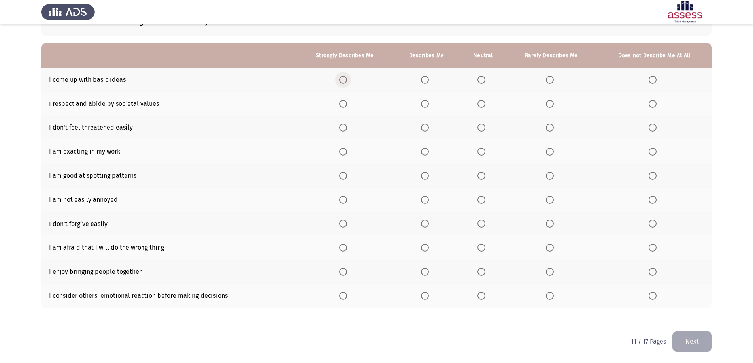
click at [345, 81] on span "Select an option" at bounding box center [343, 80] width 8 height 8
click at [345, 81] on input "Select an option" at bounding box center [343, 80] width 8 height 8
click at [342, 106] on span "Select an option" at bounding box center [343, 104] width 8 height 8
click at [342, 106] on input "Select an option" at bounding box center [343, 104] width 8 height 8
click at [425, 85] on th at bounding box center [426, 80] width 67 height 24
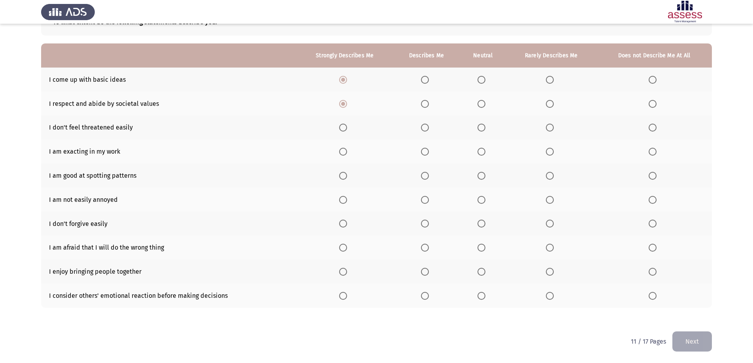
click at [426, 82] on span "Select an option" at bounding box center [425, 80] width 8 height 8
click at [426, 82] on input "Select an option" at bounding box center [425, 80] width 8 height 8
click at [347, 125] on span "Select an option" at bounding box center [343, 128] width 8 height 8
click at [347, 125] on input "Select an option" at bounding box center [343, 128] width 8 height 8
click at [341, 152] on span "Select an option" at bounding box center [343, 152] width 8 height 8
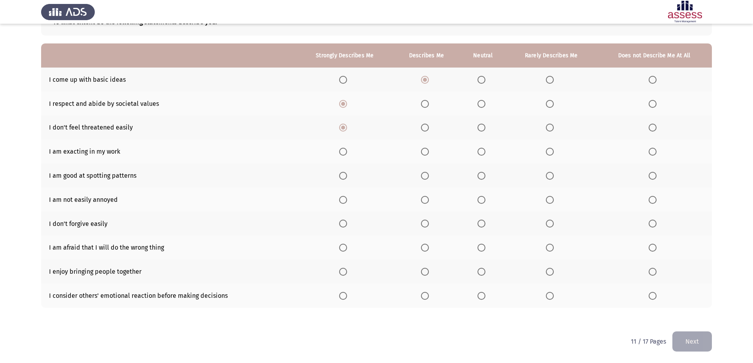
click at [341, 152] on input "Select an option" at bounding box center [343, 152] width 8 height 8
click at [424, 173] on span "Select an option" at bounding box center [425, 176] width 8 height 8
click at [424, 173] on input "Select an option" at bounding box center [425, 176] width 8 height 8
click at [422, 201] on span "Select an option" at bounding box center [425, 200] width 8 height 8
click at [422, 201] on input "Select an option" at bounding box center [425, 200] width 8 height 8
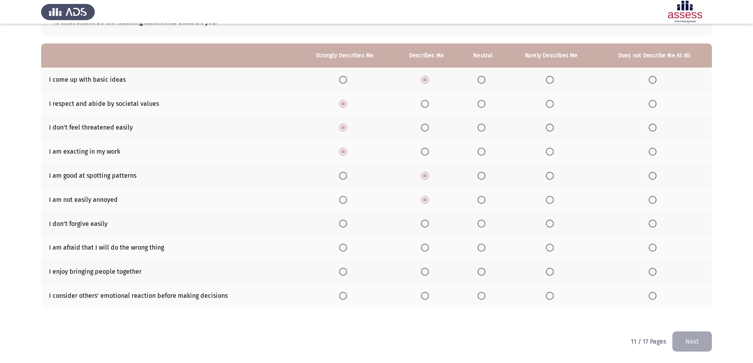
click at [423, 227] on span "Select an option" at bounding box center [425, 224] width 8 height 8
click at [423, 227] on input "Select an option" at bounding box center [425, 224] width 8 height 8
click at [422, 246] on span "Select an option" at bounding box center [425, 248] width 8 height 8
click at [422, 246] on input "Select an option" at bounding box center [425, 248] width 8 height 8
click at [482, 272] on span "Select an option" at bounding box center [481, 272] width 8 height 8
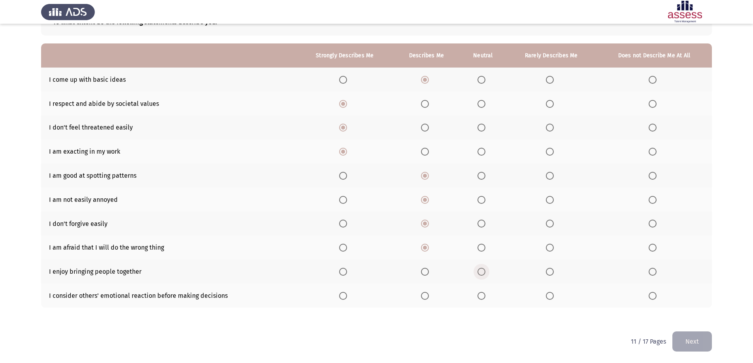
click at [482, 272] on input "Select an option" at bounding box center [481, 272] width 8 height 8
click at [550, 297] on span "Select an option" at bounding box center [550, 296] width 8 height 8
click at [550, 297] on input "Select an option" at bounding box center [550, 296] width 8 height 8
click at [695, 342] on button "Next" at bounding box center [692, 341] width 40 height 20
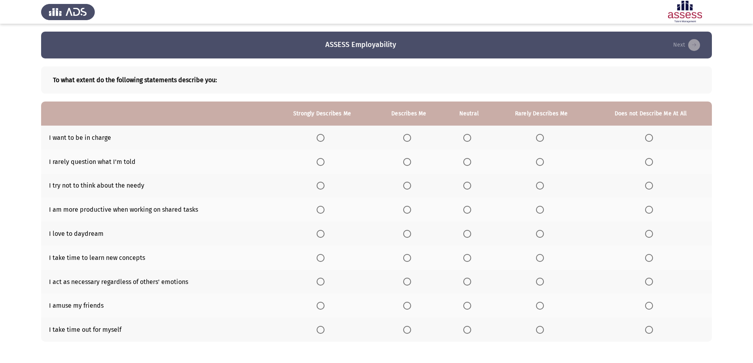
scroll to position [34, 0]
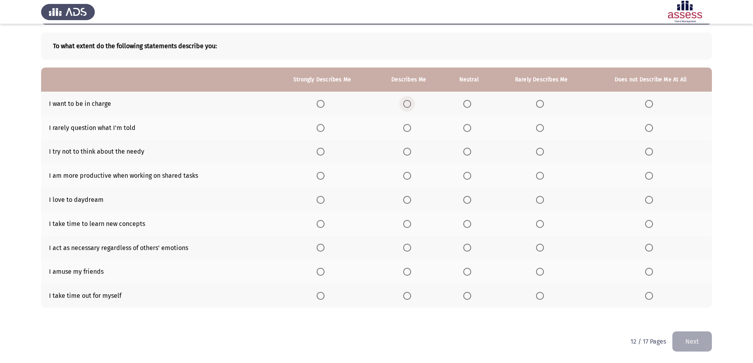
click at [410, 102] on span "Select an option" at bounding box center [407, 104] width 8 height 8
click at [410, 102] on input "Select an option" at bounding box center [407, 104] width 8 height 8
click at [543, 128] on span "Select an option" at bounding box center [540, 128] width 8 height 8
click at [543, 128] on input "Select an option" at bounding box center [540, 128] width 8 height 8
click at [467, 152] on span "Select an option" at bounding box center [467, 152] width 0 height 0
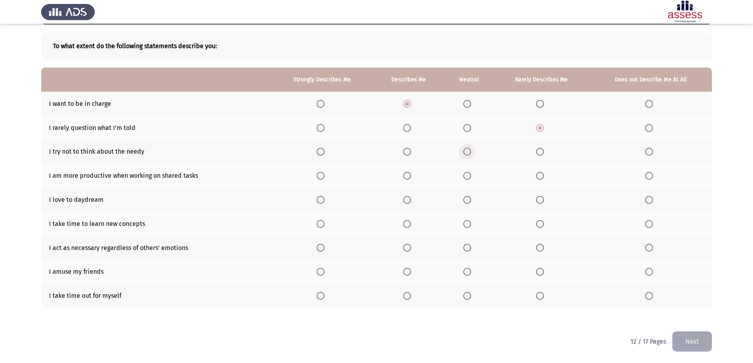
click at [468, 152] on input "Select an option" at bounding box center [467, 152] width 8 height 8
click at [471, 178] on span "Select an option" at bounding box center [467, 176] width 8 height 8
click at [471, 178] on input "Select an option" at bounding box center [467, 176] width 8 height 8
click at [465, 196] on span "Select an option" at bounding box center [467, 200] width 8 height 8
click at [465, 196] on input "Select an option" at bounding box center [467, 200] width 8 height 8
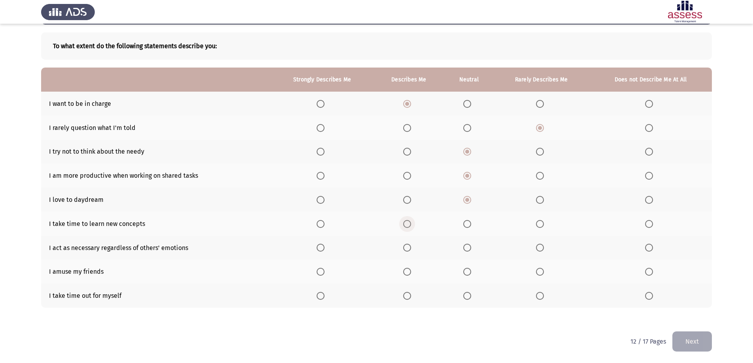
click at [409, 226] on span "Select an option" at bounding box center [407, 224] width 8 height 8
click at [409, 226] on input "Select an option" at bounding box center [407, 224] width 8 height 8
click at [322, 295] on span "Select an option" at bounding box center [320, 296] width 8 height 8
click at [322, 295] on input "Select an option" at bounding box center [320, 296] width 8 height 8
click at [470, 273] on span "Select an option" at bounding box center [467, 272] width 8 height 8
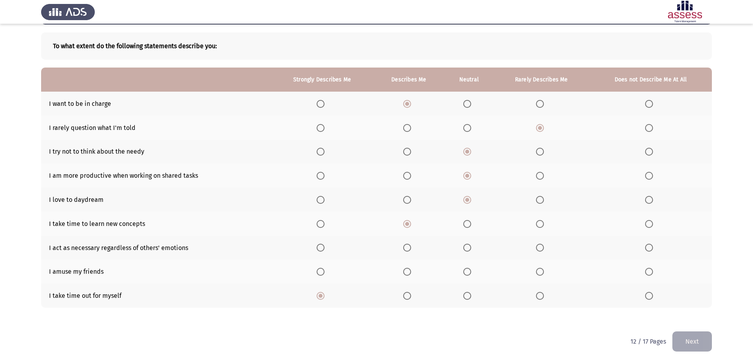
click at [470, 273] on input "Select an option" at bounding box center [467, 272] width 8 height 8
click at [324, 246] on span "Select an option" at bounding box center [320, 248] width 8 height 8
click at [324, 246] on input "Select an option" at bounding box center [320, 248] width 8 height 8
click at [687, 345] on button "Next" at bounding box center [692, 341] width 40 height 20
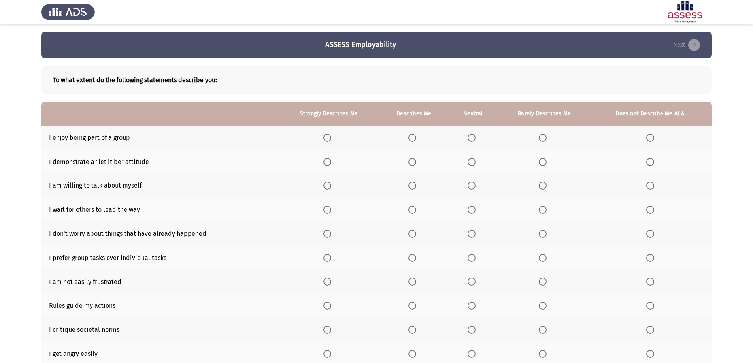
scroll to position [58, 0]
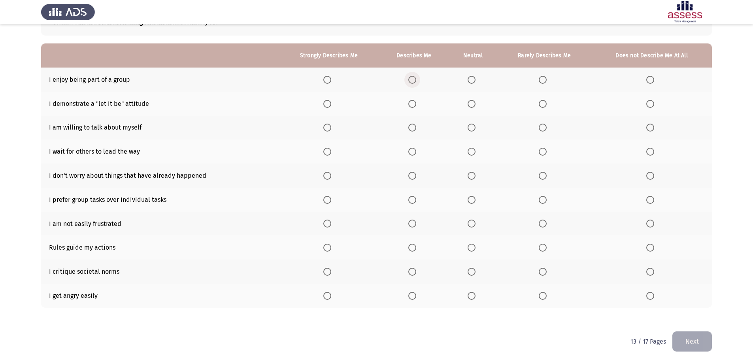
click at [412, 82] on span "Select an option" at bounding box center [412, 80] width 8 height 8
click at [412, 82] on input "Select an option" at bounding box center [412, 80] width 8 height 8
click at [472, 105] on span "Select an option" at bounding box center [471, 104] width 8 height 8
click at [472, 105] on input "Select an option" at bounding box center [471, 104] width 8 height 8
click at [410, 127] on span "Select an option" at bounding box center [412, 128] width 8 height 8
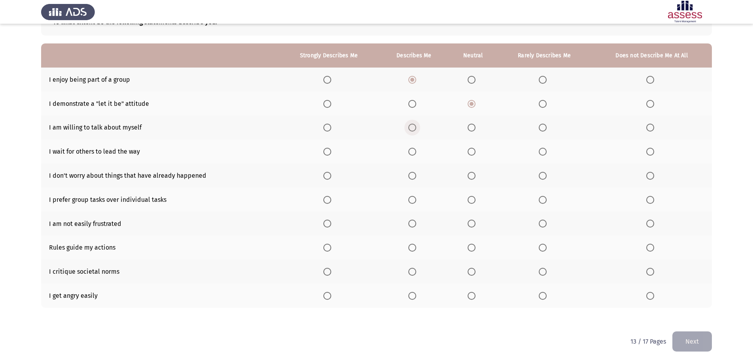
click at [410, 127] on input "Select an option" at bounding box center [412, 128] width 8 height 8
click at [540, 150] on span "Select an option" at bounding box center [543, 152] width 8 height 8
click at [540, 150] on input "Select an option" at bounding box center [543, 152] width 8 height 8
click at [412, 178] on span "Select an option" at bounding box center [412, 176] width 8 height 8
click at [412, 178] on input "Select an option" at bounding box center [412, 176] width 8 height 8
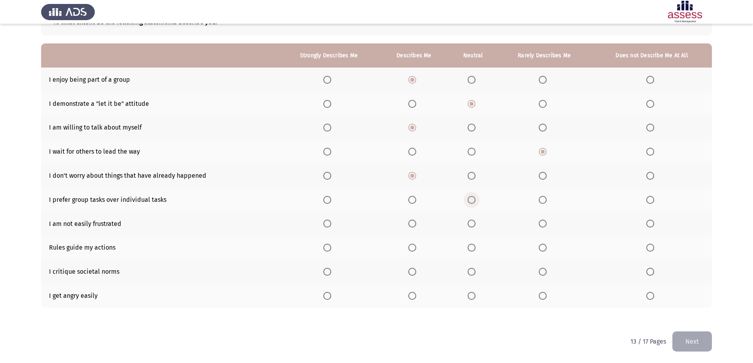
click at [473, 202] on span "Select an option" at bounding box center [471, 200] width 8 height 8
click at [473, 202] on input "Select an option" at bounding box center [471, 200] width 8 height 8
click at [326, 222] on span "Select an option" at bounding box center [327, 224] width 8 height 8
click at [326, 222] on input "Select an option" at bounding box center [327, 224] width 8 height 8
click at [648, 298] on span "Select an option" at bounding box center [650, 296] width 8 height 8
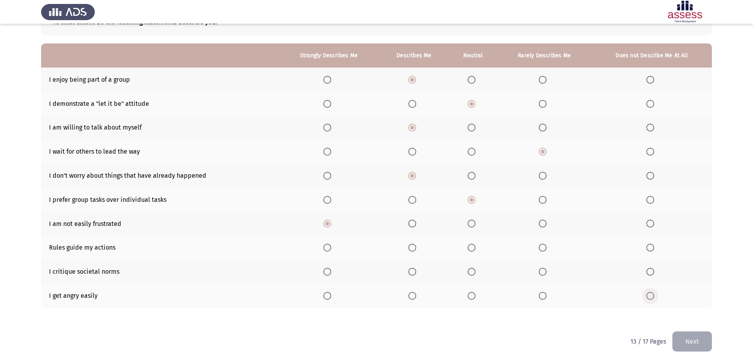
click at [648, 298] on input "Select an option" at bounding box center [650, 296] width 8 height 8
click at [544, 274] on span "Select an option" at bounding box center [543, 272] width 8 height 8
click at [544, 274] on input "Select an option" at bounding box center [543, 272] width 8 height 8
click at [471, 247] on span "Select an option" at bounding box center [471, 248] width 8 height 8
click at [471, 247] on input "Select an option" at bounding box center [471, 248] width 8 height 8
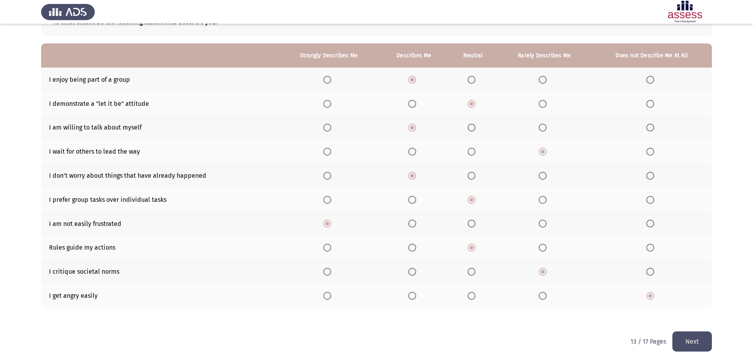
click at [679, 337] on button "Next" at bounding box center [692, 341] width 40 height 20
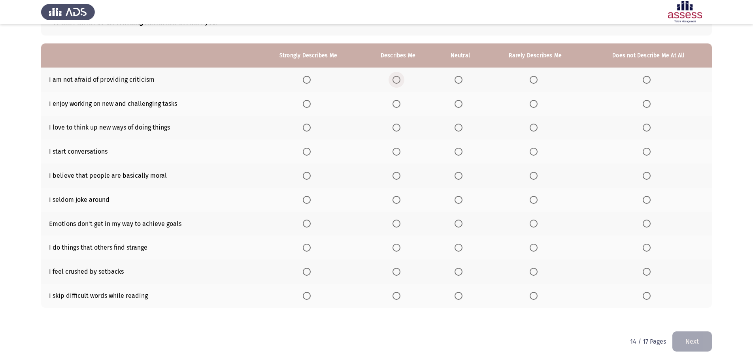
click at [400, 81] on span "Select an option" at bounding box center [396, 80] width 8 height 8
click at [400, 81] on input "Select an option" at bounding box center [396, 80] width 8 height 8
click at [306, 104] on span "Select an option" at bounding box center [307, 104] width 8 height 8
click at [306, 104] on input "Select an option" at bounding box center [307, 104] width 8 height 8
click at [397, 131] on span "Select an option" at bounding box center [396, 128] width 8 height 8
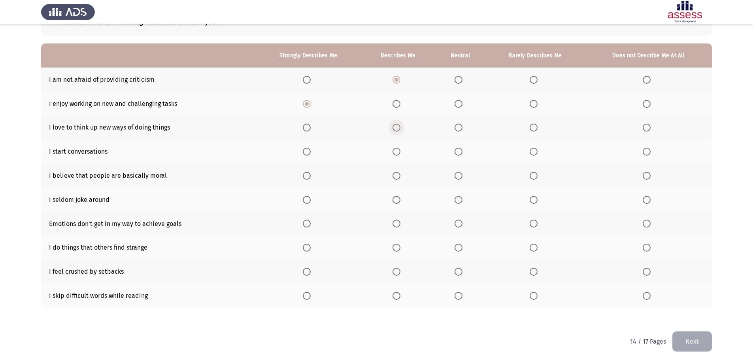
click at [397, 131] on input "Select an option" at bounding box center [396, 128] width 8 height 8
click at [398, 147] on mat-radio-button "Select an option" at bounding box center [397, 151] width 11 height 8
click at [396, 151] on span "Select an option" at bounding box center [396, 152] width 8 height 8
click at [396, 151] on input "Select an option" at bounding box center [396, 152] width 8 height 8
click at [458, 176] on span "Select an option" at bounding box center [458, 176] width 8 height 8
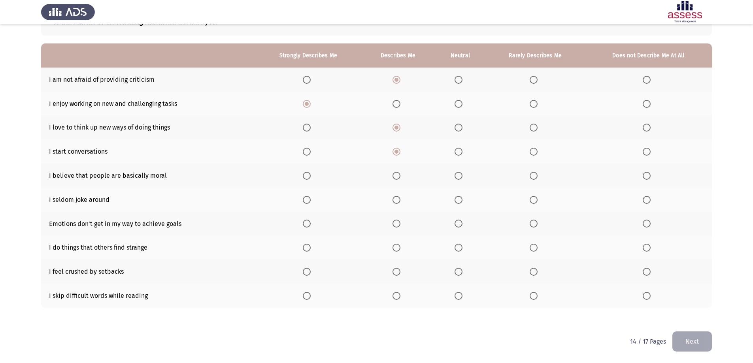
click at [458, 176] on input "Select an option" at bounding box center [458, 176] width 8 height 8
click at [537, 200] on span "Select an option" at bounding box center [533, 200] width 8 height 8
click at [537, 200] on input "Select an option" at bounding box center [533, 200] width 8 height 8
click at [646, 298] on span "Select an option" at bounding box center [646, 296] width 8 height 8
click at [646, 298] on input "Select an option" at bounding box center [646, 296] width 8 height 8
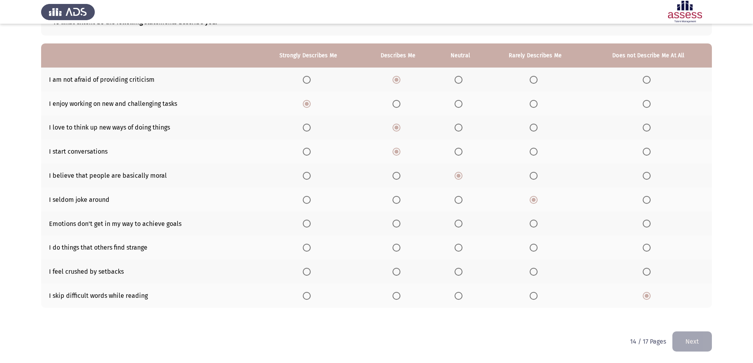
click at [645, 274] on span "Select an option" at bounding box center [646, 272] width 8 height 8
click at [645, 274] on input "Select an option" at bounding box center [646, 272] width 8 height 8
click at [458, 247] on span "Select an option" at bounding box center [458, 248] width 8 height 8
click at [458, 247] on input "Select an option" at bounding box center [458, 248] width 8 height 8
click at [460, 226] on span "Select an option" at bounding box center [458, 224] width 8 height 8
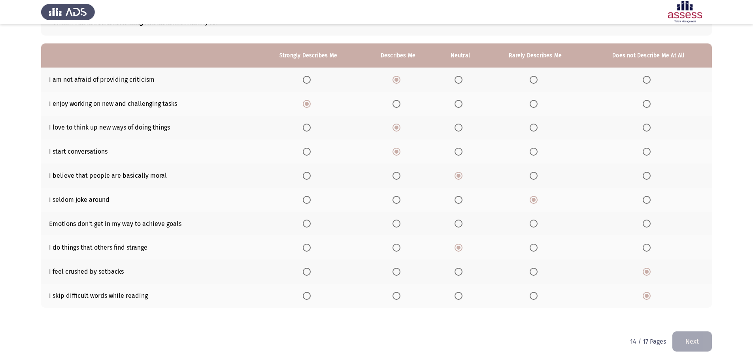
click at [460, 226] on input "Select an option" at bounding box center [458, 224] width 8 height 8
click at [689, 347] on button "Next" at bounding box center [692, 341] width 40 height 20
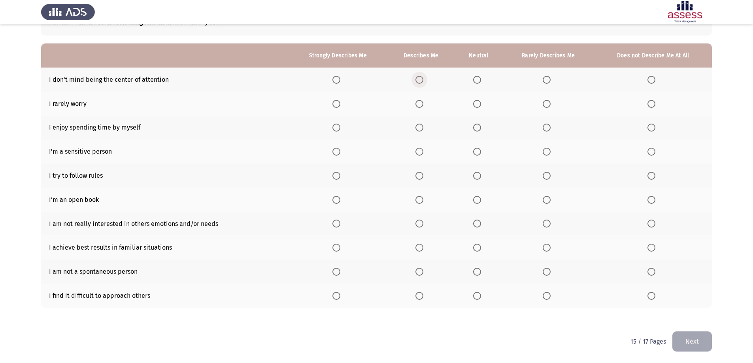
click at [421, 81] on span "Select an option" at bounding box center [419, 80] width 8 height 8
click at [421, 81] on input "Select an option" at bounding box center [419, 80] width 8 height 8
click at [339, 105] on span "Select an option" at bounding box center [336, 104] width 8 height 8
click at [339, 105] on input "Select an option" at bounding box center [336, 104] width 8 height 8
click at [420, 129] on span "Select an option" at bounding box center [419, 128] width 8 height 8
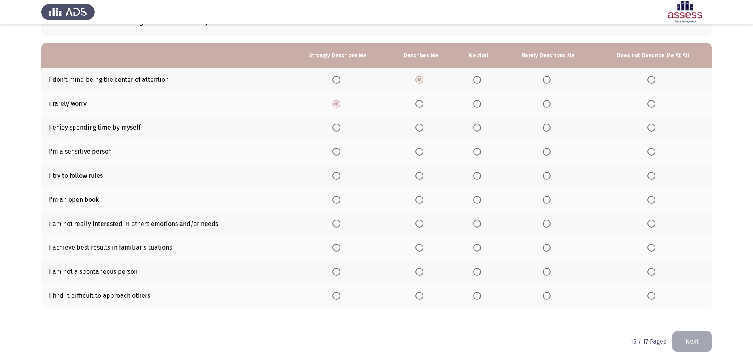
click at [420, 129] on input "Select an option" at bounding box center [419, 128] width 8 height 8
click at [478, 129] on span "Select an option" at bounding box center [477, 128] width 8 height 8
click at [478, 129] on input "Select an option" at bounding box center [477, 128] width 8 height 8
click at [418, 155] on span "Select an option" at bounding box center [419, 152] width 8 height 8
click at [418, 155] on input "Select an option" at bounding box center [419, 152] width 8 height 8
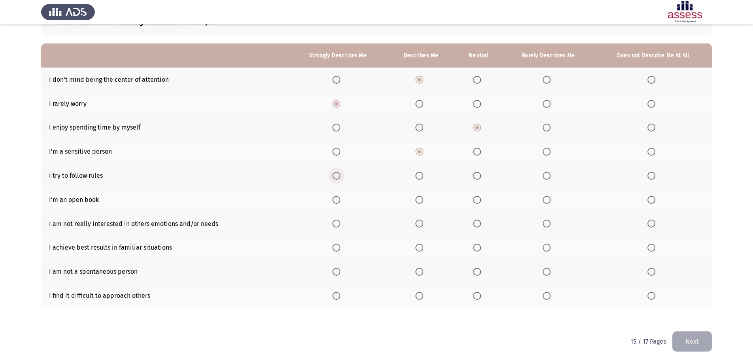
click at [337, 175] on span "Select an option" at bounding box center [336, 176] width 8 height 8
click at [337, 175] on input "Select an option" at bounding box center [336, 176] width 8 height 8
click at [653, 200] on span "Select an option" at bounding box center [651, 200] width 8 height 8
click at [653, 200] on input "Select an option" at bounding box center [651, 200] width 8 height 8
click at [549, 298] on span "Select an option" at bounding box center [546, 296] width 8 height 8
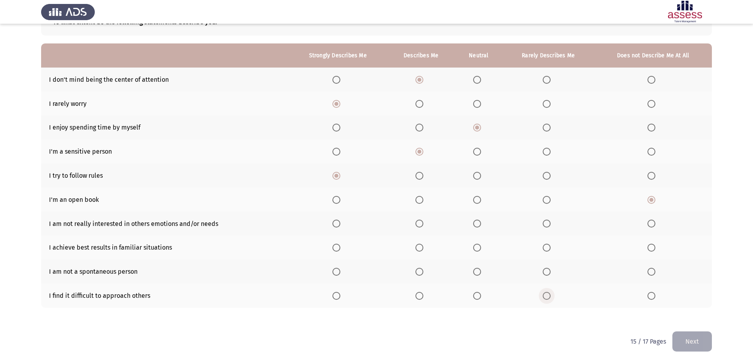
click at [549, 298] on input "Select an option" at bounding box center [546, 296] width 8 height 8
click at [477, 273] on span "Select an option" at bounding box center [477, 272] width 8 height 8
click at [477, 273] on input "Select an option" at bounding box center [477, 272] width 8 height 8
click at [422, 247] on span "Select an option" at bounding box center [419, 248] width 8 height 8
click at [422, 247] on input "Select an option" at bounding box center [419, 248] width 8 height 8
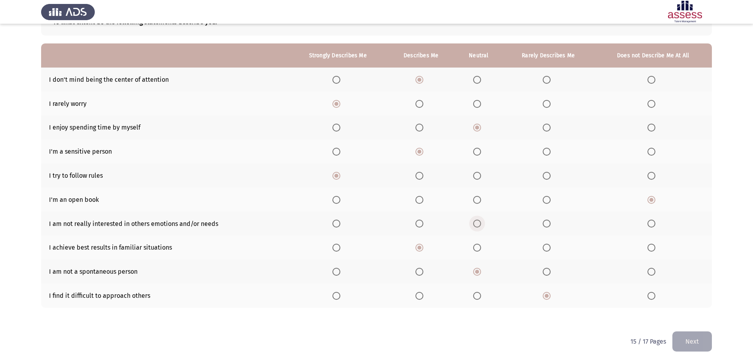
click at [475, 225] on span "Select an option" at bounding box center [477, 224] width 8 height 8
click at [475, 225] on input "Select an option" at bounding box center [477, 224] width 8 height 8
click at [691, 343] on button "Next" at bounding box center [692, 341] width 40 height 20
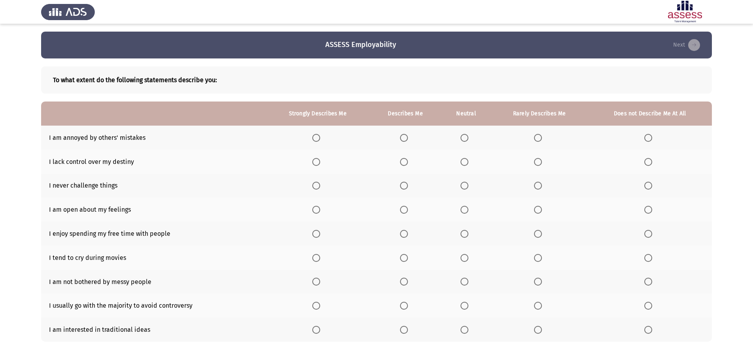
scroll to position [34, 0]
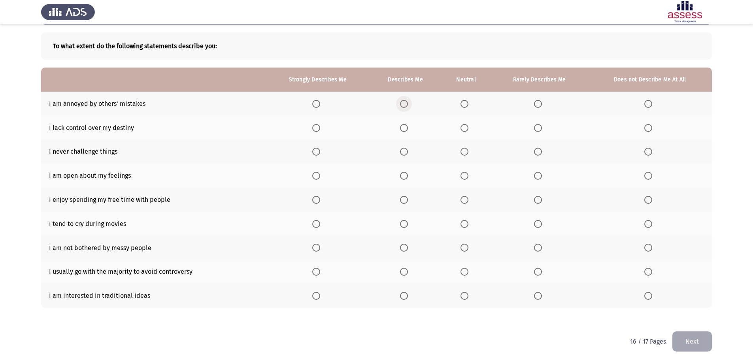
click at [406, 105] on span "Select an option" at bounding box center [404, 104] width 8 height 8
click at [406, 105] on input "Select an option" at bounding box center [404, 104] width 8 height 8
click at [538, 130] on span "Select an option" at bounding box center [538, 128] width 8 height 8
click at [538, 130] on input "Select an option" at bounding box center [538, 128] width 8 height 8
click at [537, 152] on span "Select an option" at bounding box center [538, 152] width 8 height 8
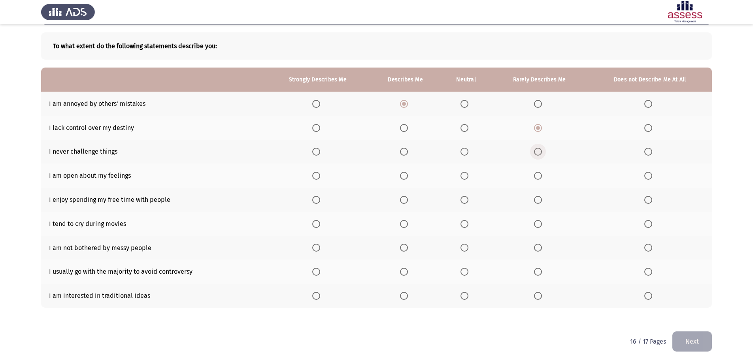
click at [537, 152] on input "Select an option" at bounding box center [538, 152] width 8 height 8
click at [404, 176] on span "Select an option" at bounding box center [404, 176] width 0 height 0
click at [405, 175] on input "Select an option" at bounding box center [404, 176] width 8 height 8
click at [405, 202] on span "Select an option" at bounding box center [404, 200] width 8 height 8
click at [405, 202] on input "Select an option" at bounding box center [404, 200] width 8 height 8
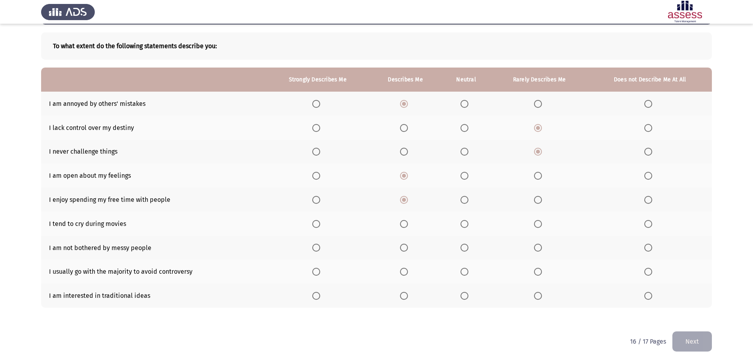
click at [648, 227] on span "Select an option" at bounding box center [648, 224] width 8 height 8
click at [648, 227] on input "Select an option" at bounding box center [648, 224] width 8 height 8
click at [537, 248] on span "Select an option" at bounding box center [538, 248] width 8 height 8
click at [537, 248] on input "Select an option" at bounding box center [538, 248] width 8 height 8
click at [647, 274] on span "Select an option" at bounding box center [648, 272] width 8 height 8
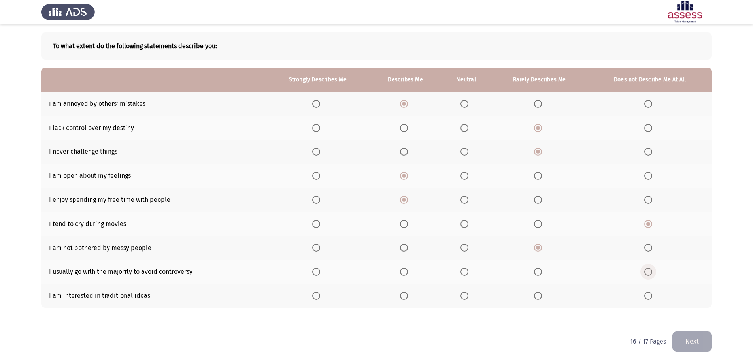
click at [647, 274] on input "Select an option" at bounding box center [648, 272] width 8 height 8
click at [466, 295] on span "Select an option" at bounding box center [464, 296] width 8 height 8
click at [466, 295] on input "Select an option" at bounding box center [464, 296] width 8 height 8
click at [690, 337] on button "Next" at bounding box center [692, 341] width 40 height 20
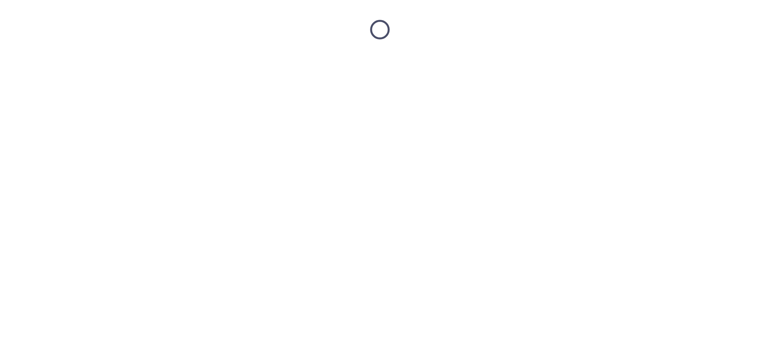
scroll to position [0, 0]
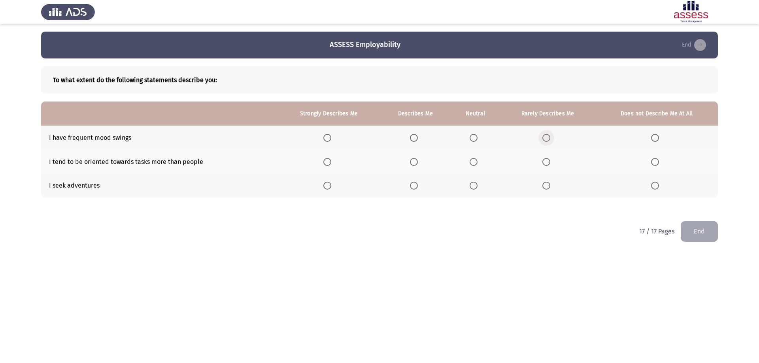
click at [546, 139] on span "Select an option" at bounding box center [546, 138] width 8 height 8
click at [546, 139] on input "Select an option" at bounding box center [546, 138] width 8 height 8
click at [325, 161] on span "Select an option" at bounding box center [327, 162] width 8 height 8
click at [325, 161] on input "Select an option" at bounding box center [327, 162] width 8 height 8
click at [328, 187] on span "Select an option" at bounding box center [327, 186] width 8 height 8
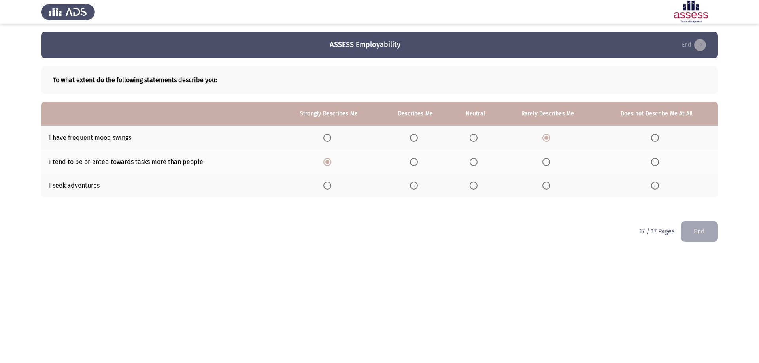
click at [328, 187] on input "Select an option" at bounding box center [327, 186] width 8 height 8
click at [692, 232] on button "End" at bounding box center [698, 231] width 37 height 20
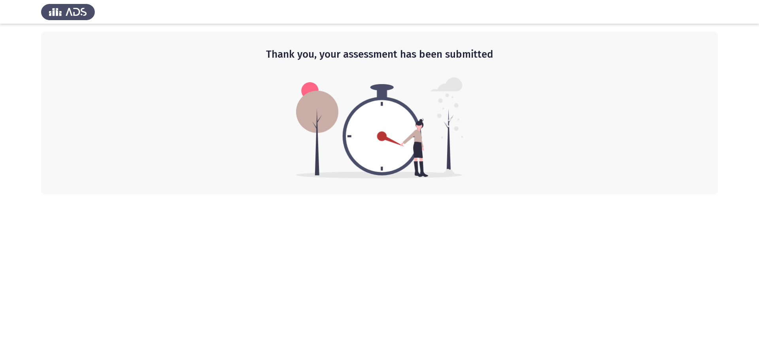
click at [623, 123] on div "Thank you, your assessment has been submitted" at bounding box center [379, 113] width 676 height 163
